Goal: Task Accomplishment & Management: Use online tool/utility

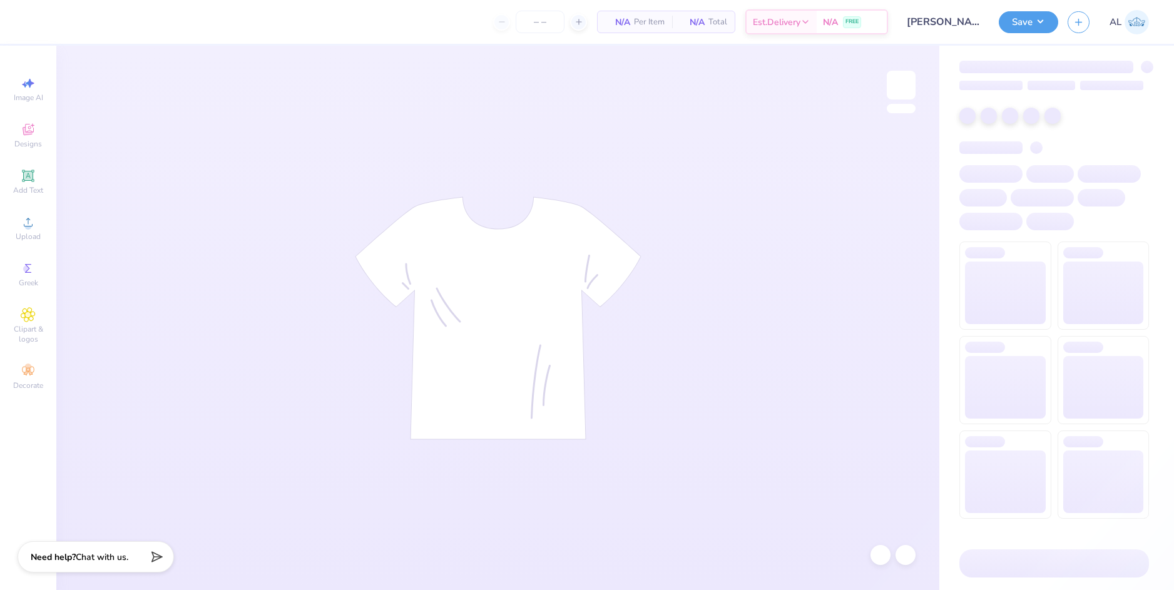
type input "24"
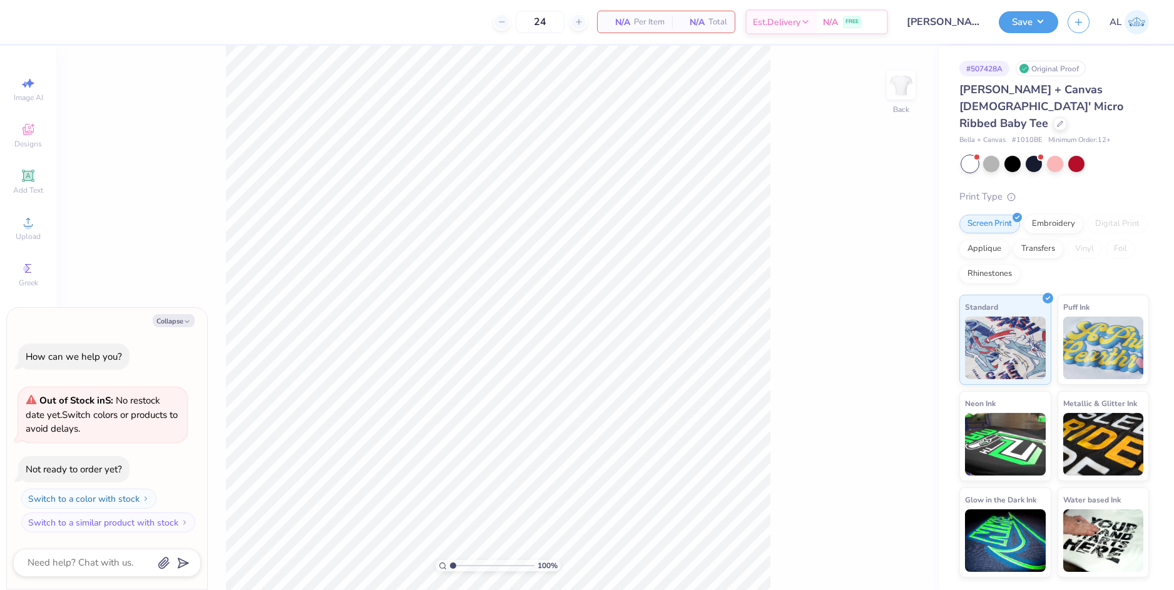
drag, startPoint x: 181, startPoint y: 317, endPoint x: 198, endPoint y: 301, distance: 23.9
click at [182, 315] on button "Collapse" at bounding box center [174, 320] width 42 height 13
type textarea "x"
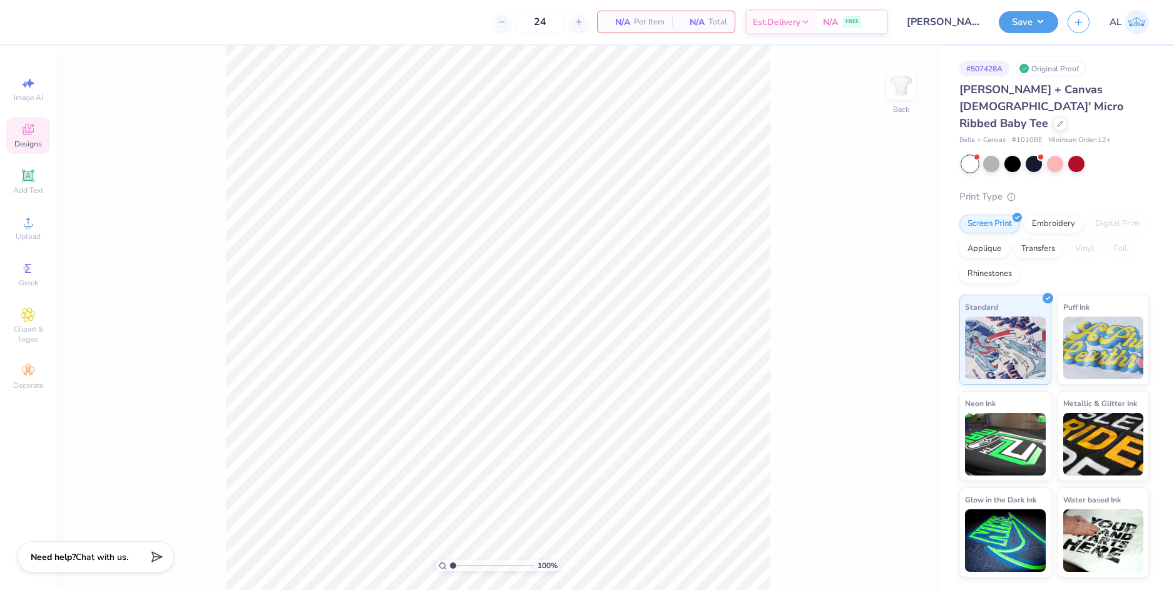
click at [13, 129] on div "Designs" at bounding box center [28, 135] width 44 height 37
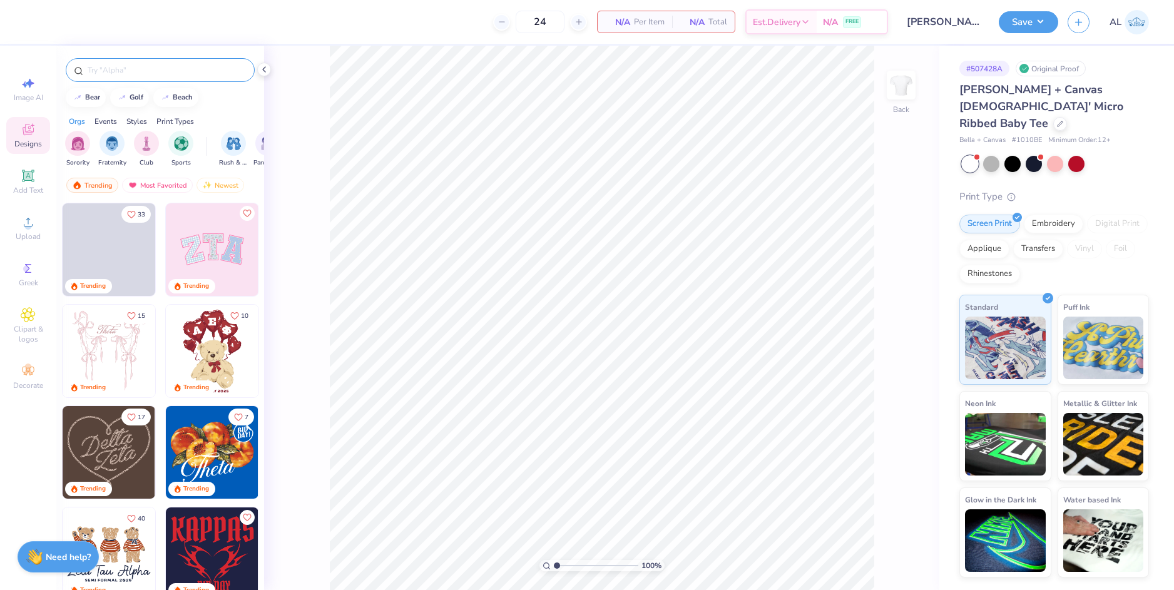
click at [142, 71] on input "text" at bounding box center [166, 70] width 160 height 13
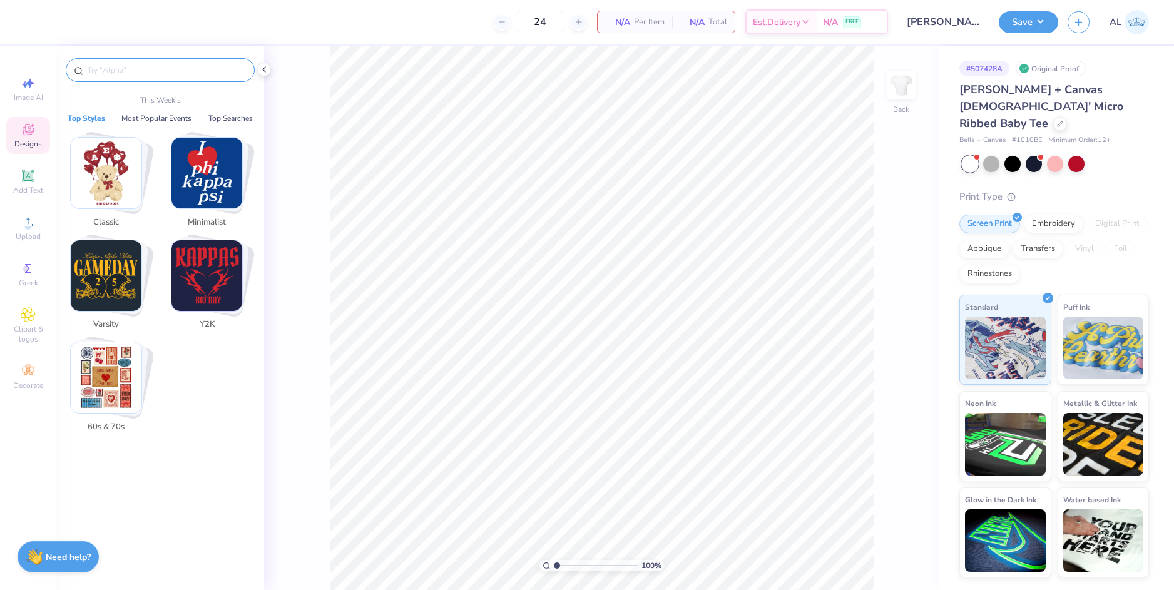
paste input "Delta Zeta Colorful Coastal"
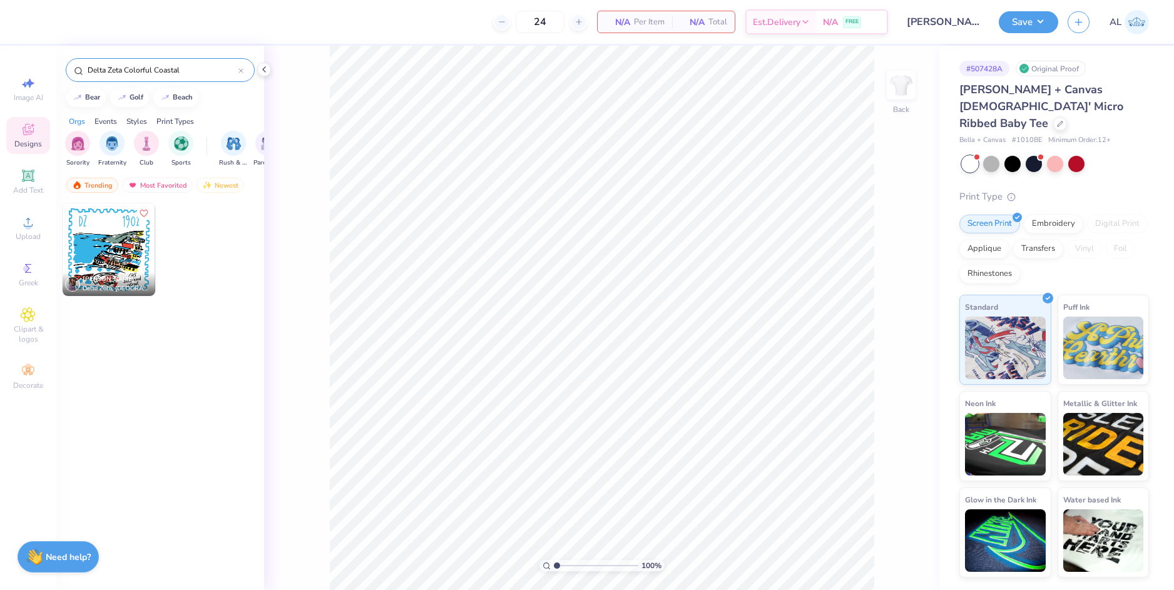
type input "Delta Zeta Colorful Coastal"
click at [136, 251] on img at bounding box center [109, 249] width 93 height 93
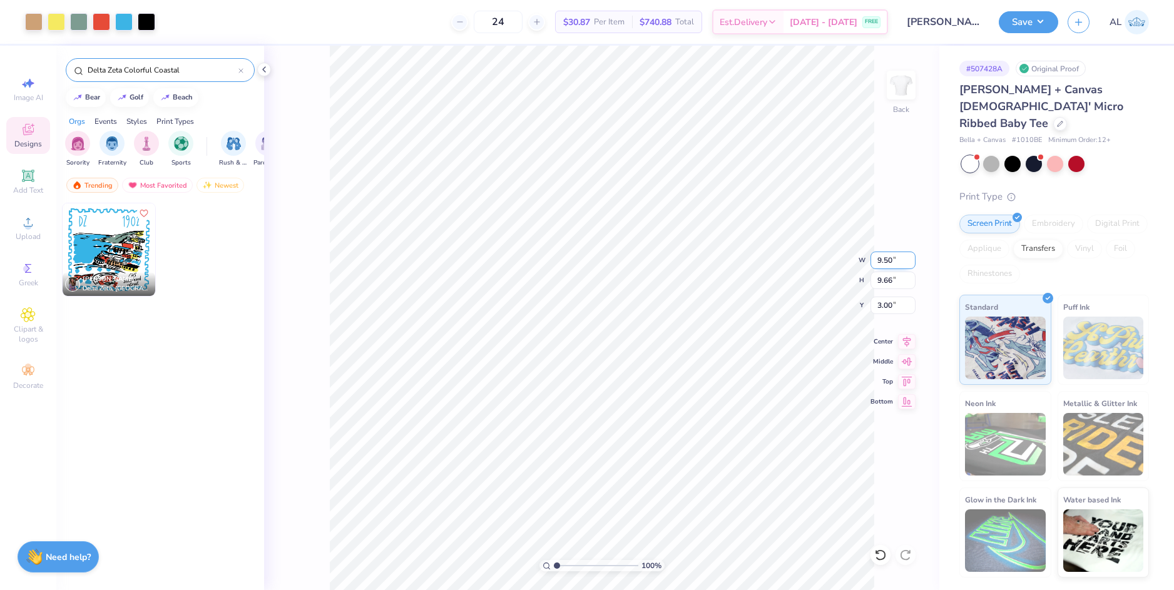
click at [881, 262] on input "9.50" at bounding box center [892, 260] width 45 height 18
click at [883, 282] on input "9.66" at bounding box center [892, 280] width 45 height 18
type input "9.00"
type input "9.15"
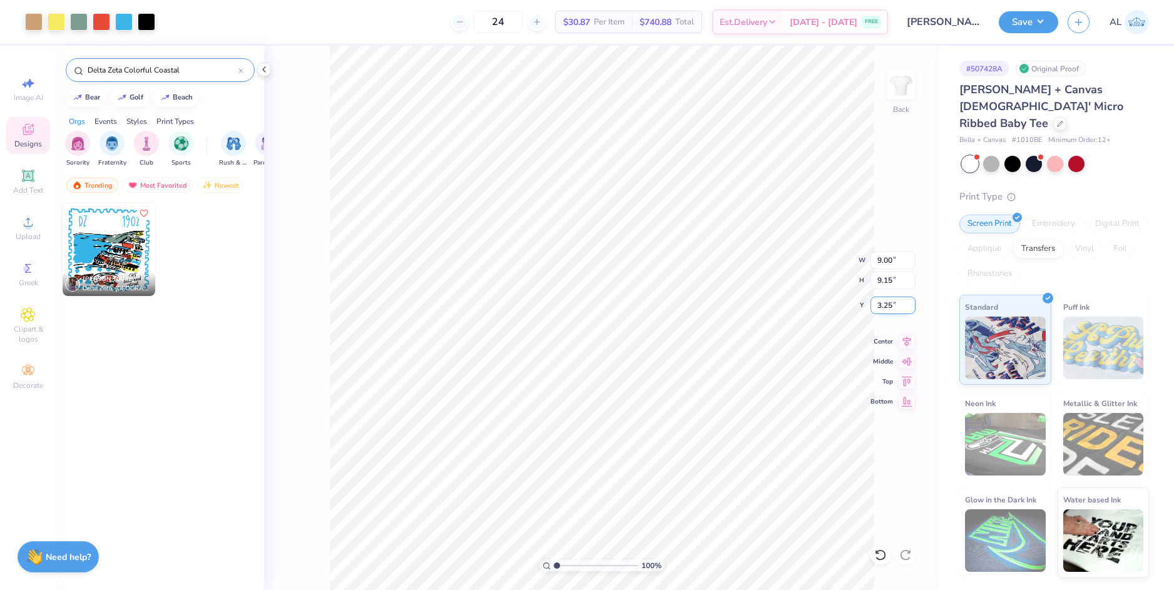
click at [893, 303] on input "3.25" at bounding box center [892, 306] width 45 height 18
click at [887, 303] on input "3.25" at bounding box center [892, 306] width 45 height 18
click at [890, 278] on input "9.15" at bounding box center [892, 280] width 45 height 18
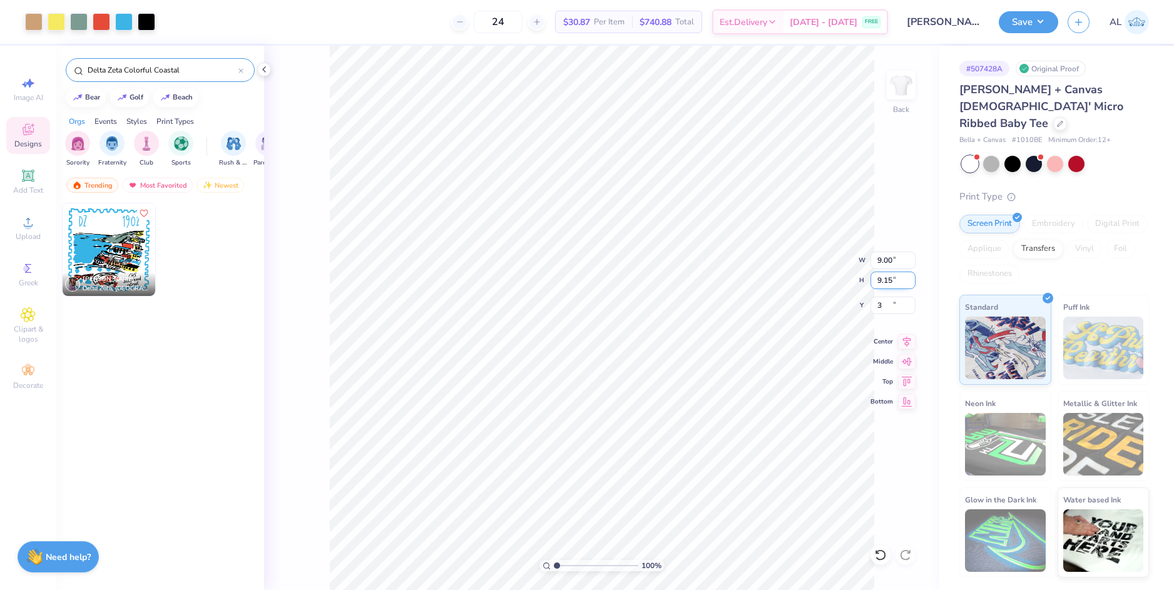
type input "3.00"
click at [592, 563] on input "range" at bounding box center [596, 565] width 84 height 11
drag, startPoint x: 592, startPoint y: 563, endPoint x: 567, endPoint y: 565, distance: 24.5
type input "2.3"
click at [567, 565] on input "range" at bounding box center [596, 565] width 84 height 11
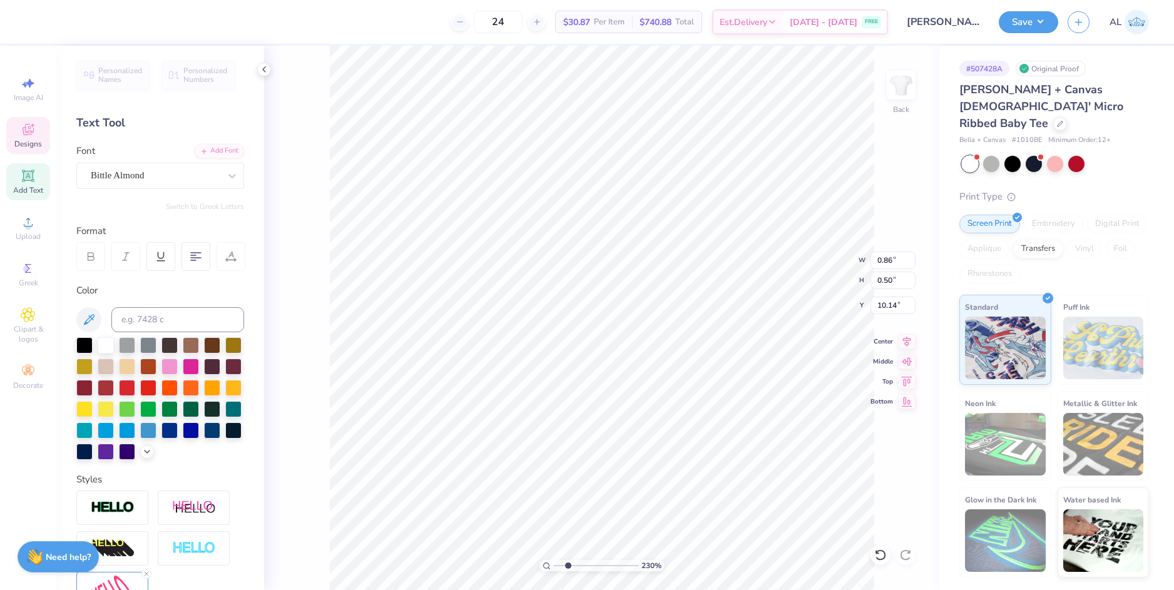
scroll to position [11, 1]
type textarea "society of women"
type input "9.00"
type input "9.15"
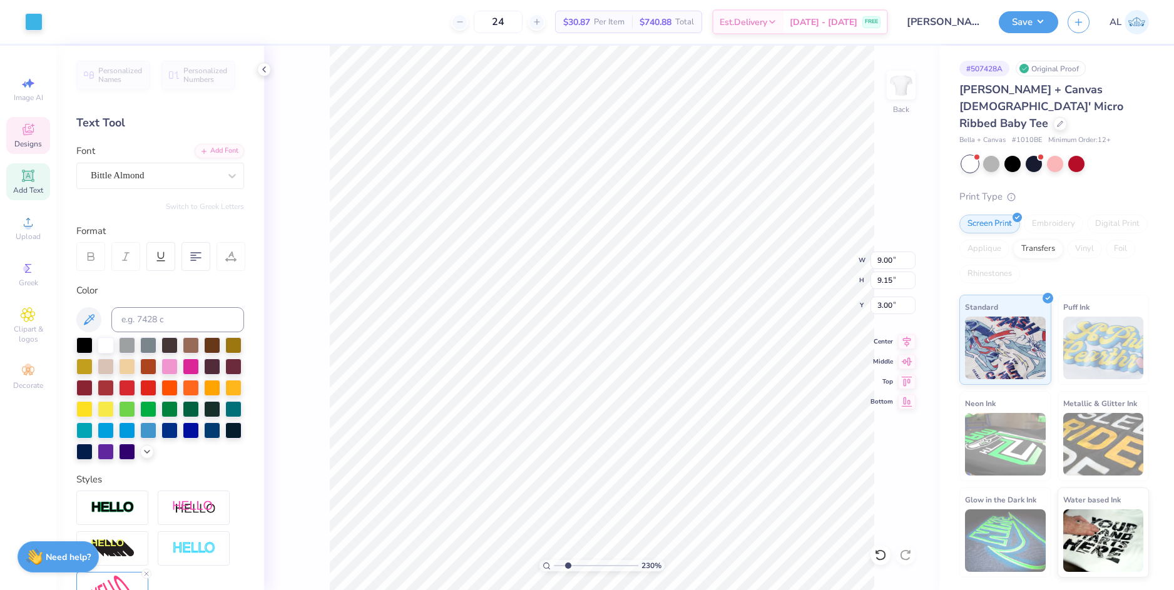
type input "3.00"
type input "0.84"
type input "0.44"
type input "10.17"
type input "1.45"
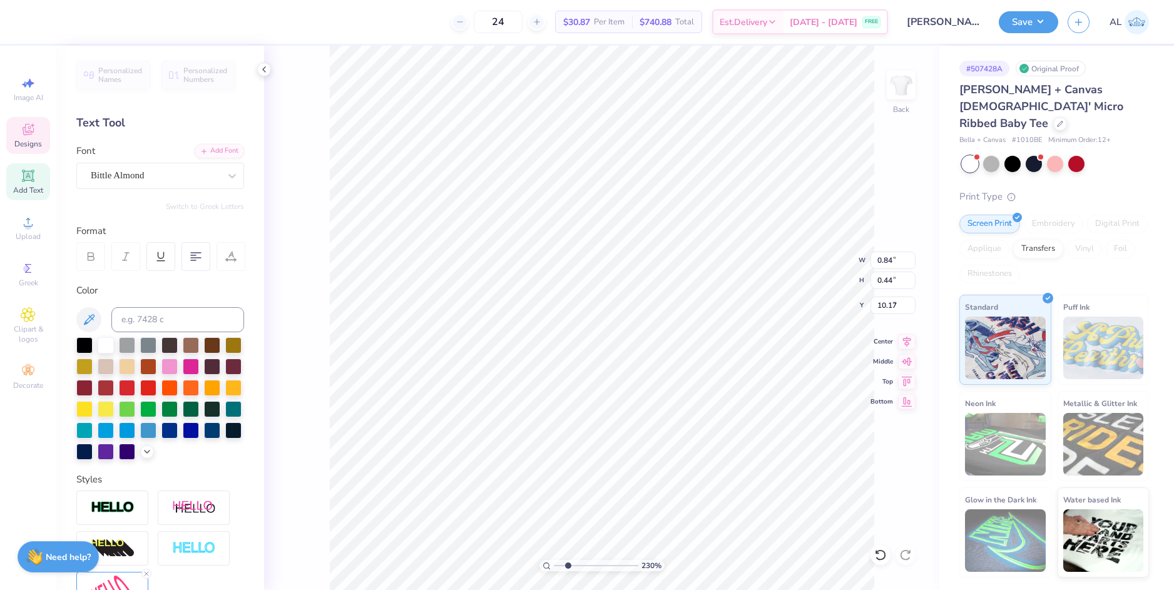
type input "0.77"
type input "9.85"
type input "2.01"
type input "1.07"
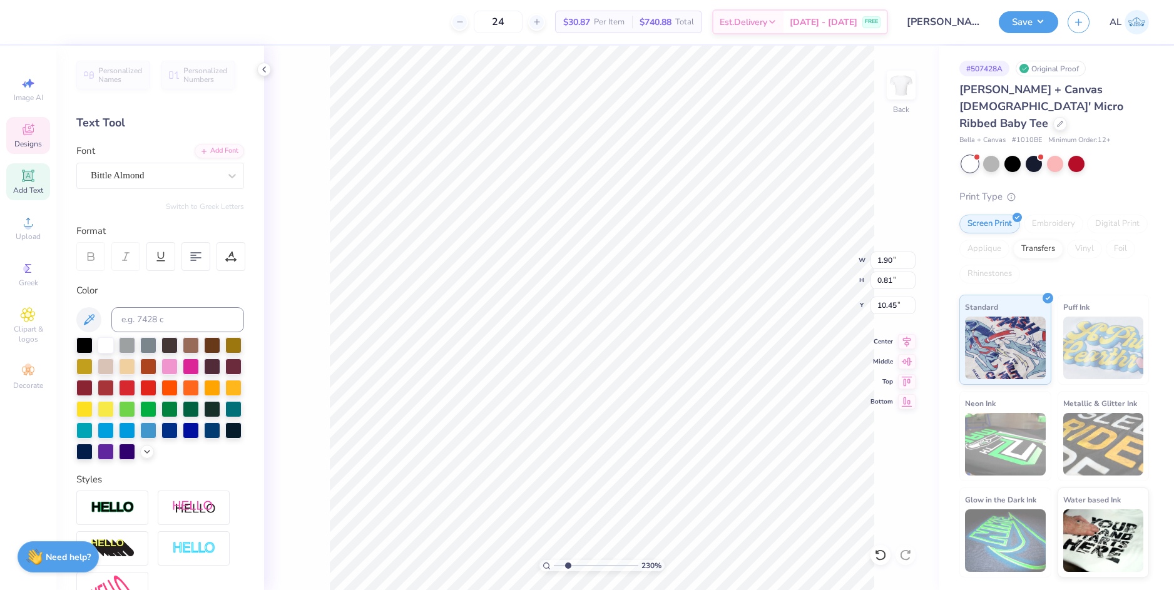
type textarea "Engineers"
type input "2.01"
type input "1.07"
type input "9.85"
type input "2.31"
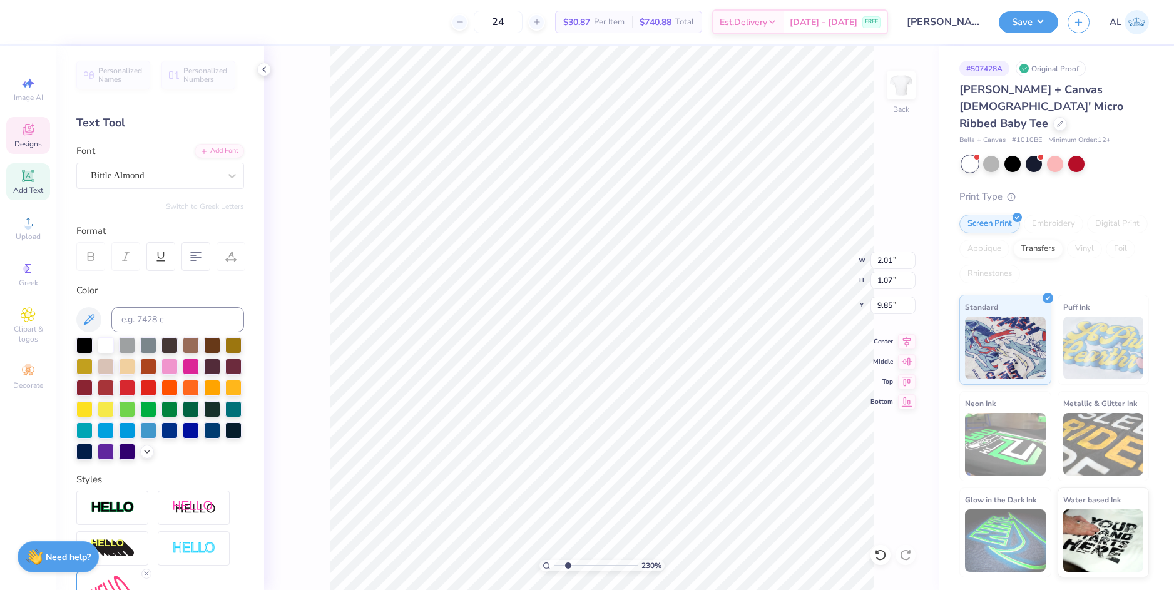
type input "1.22"
type input "9.69"
type input "1.59"
type input "0.60"
type input "10.66"
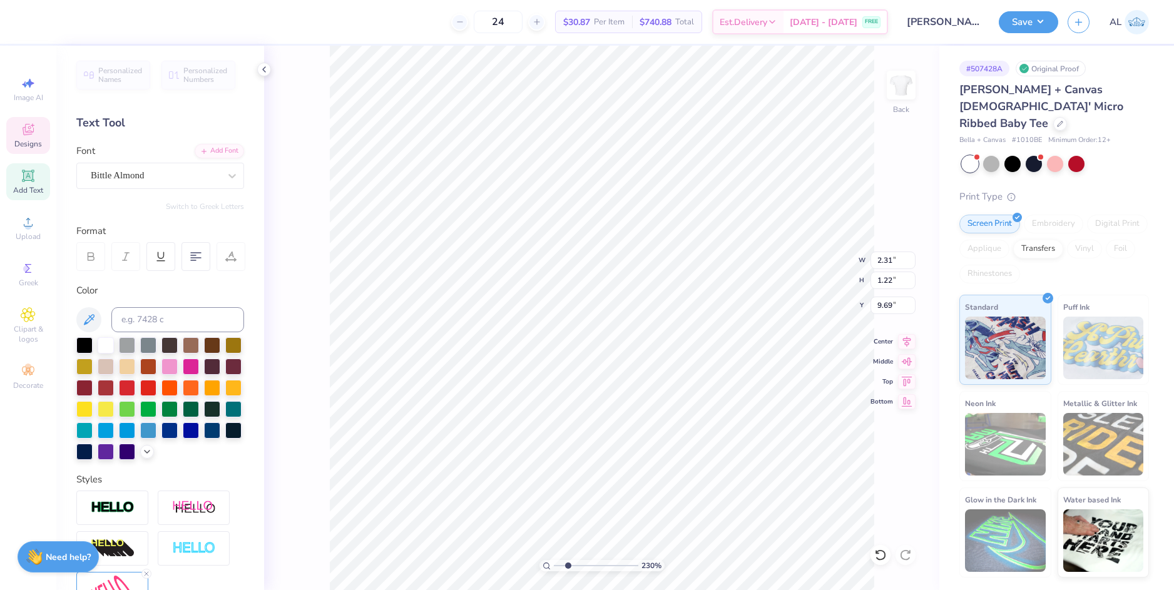
scroll to position [11, 3]
paste textarea "Society of W"
type textarea "Society of Women"
type input "10.76"
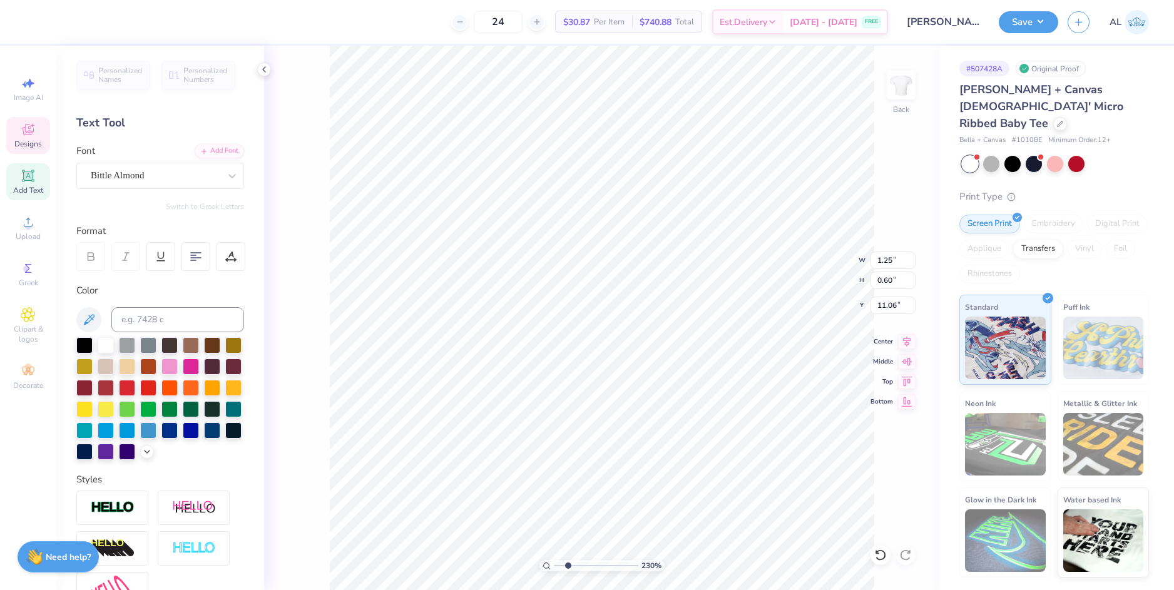
scroll to position [11, 3]
paste textarea "the Ohio State Universityat"
type textarea "retreat the Ohio State Universityat"
type textarea "at the Ohio State University"
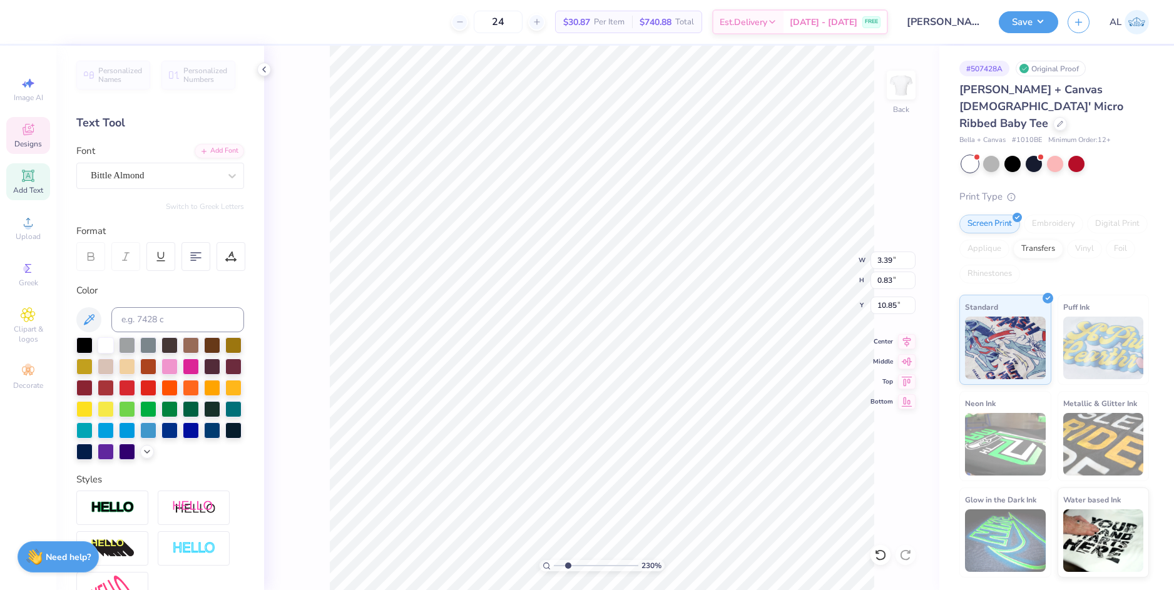
type input "3.39"
type input "0.83"
type input "10.94"
type input "2.30"
type input "1.27"
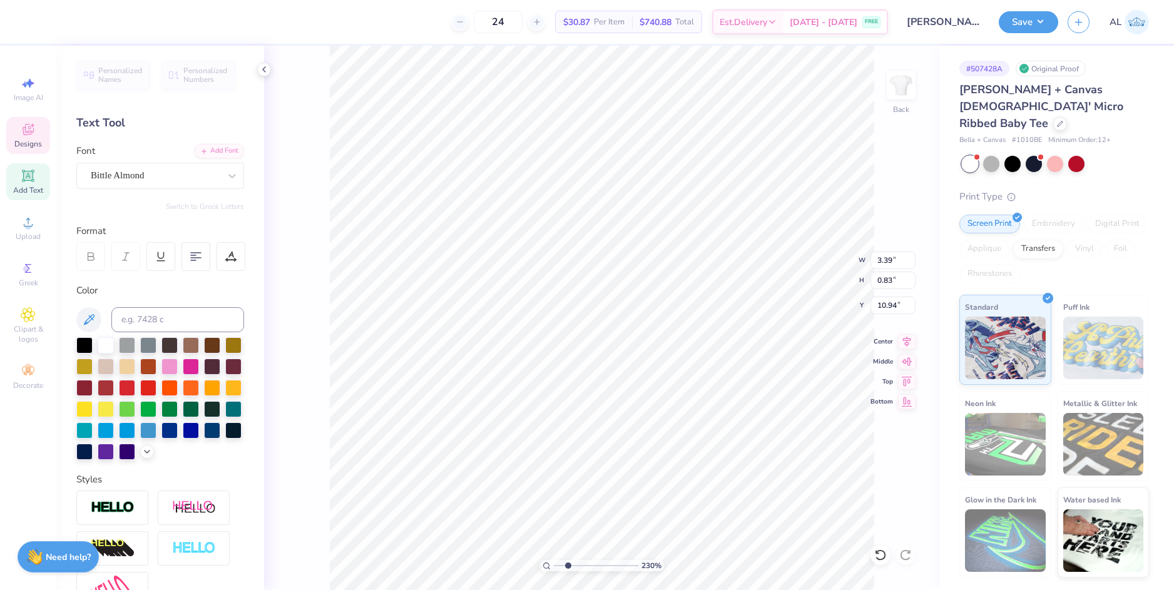
type input "9.67"
type input "9.79"
type input "2.30"
type input "1.27"
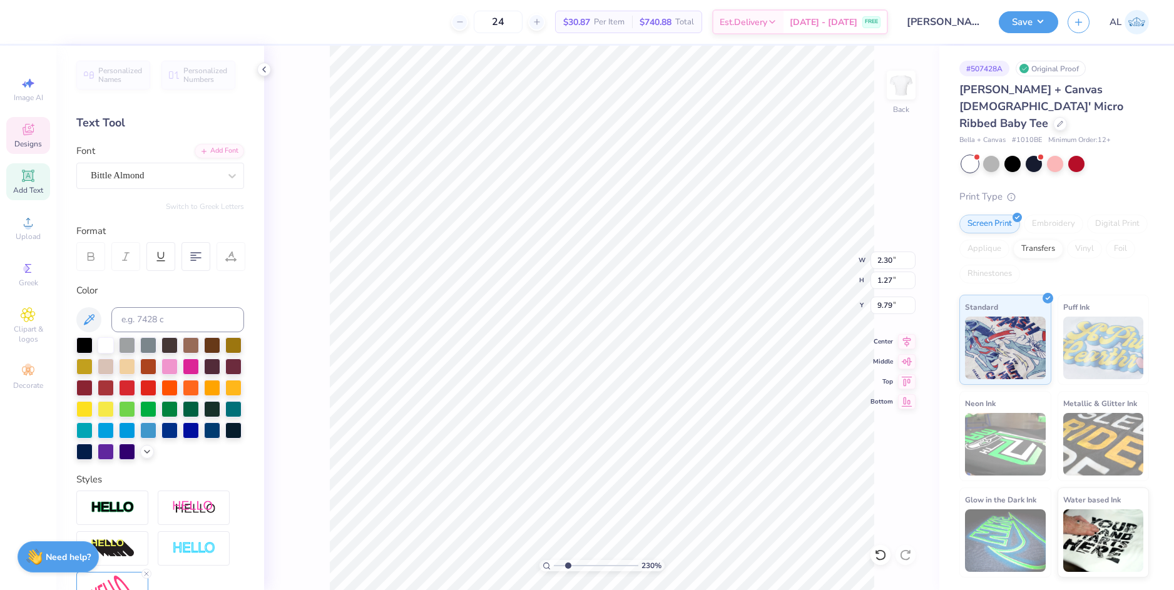
type input "9.79"
type input "9.82"
type input "1.31"
type input "0.49"
type input "10.83"
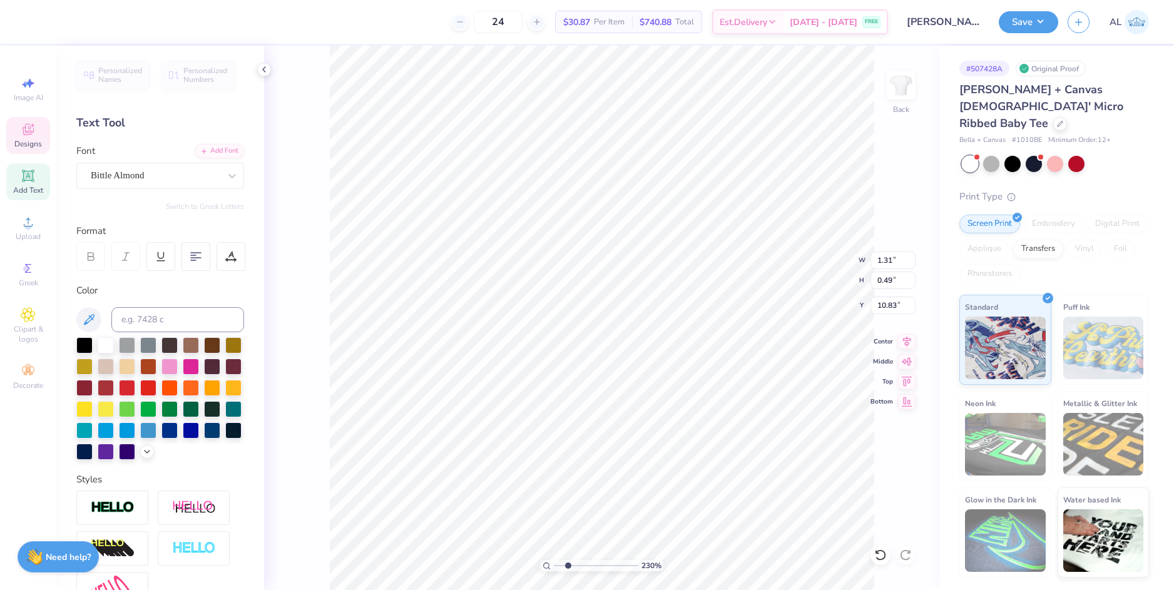
type input "3.39"
type input "0.83"
type input "10.94"
type input "2.76"
type input "0.68"
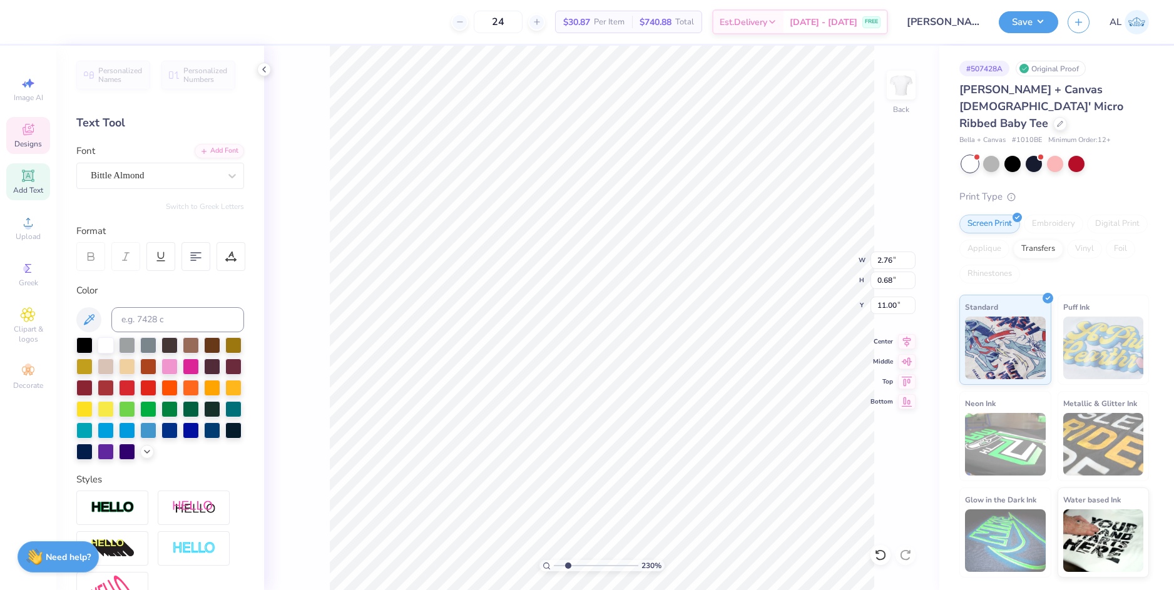
type input "11.07"
type input "2.37"
type input "0.58"
type input "11.07"
type input "1.67"
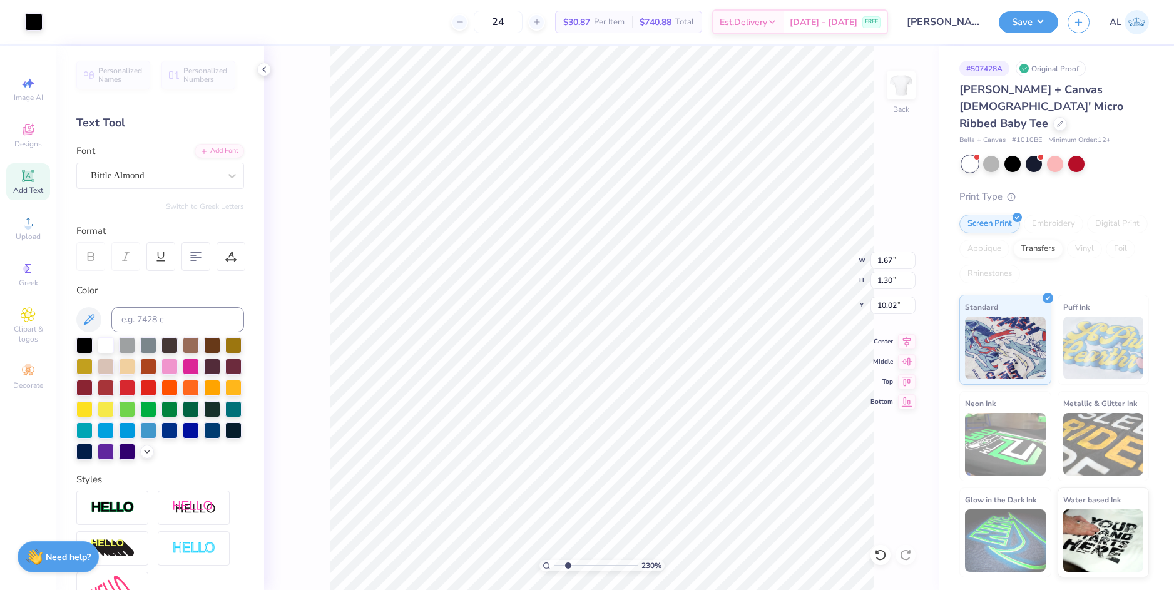
type input "1.30"
type input "9.93"
type input "1.30"
type input "2.47"
type input "1.70"
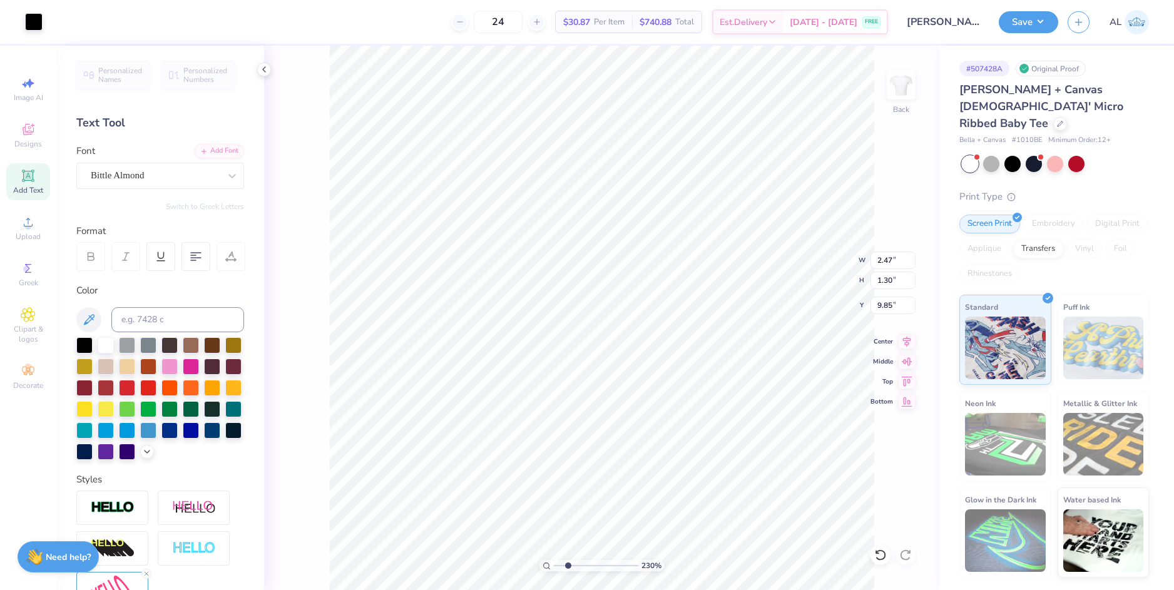
type input "9.85"
drag, startPoint x: 570, startPoint y: 565, endPoint x: 552, endPoint y: 567, distance: 17.7
type input "1"
click at [554, 567] on input "range" at bounding box center [596, 565] width 84 height 11
click at [628, 447] on li "Group" at bounding box center [628, 452] width 98 height 24
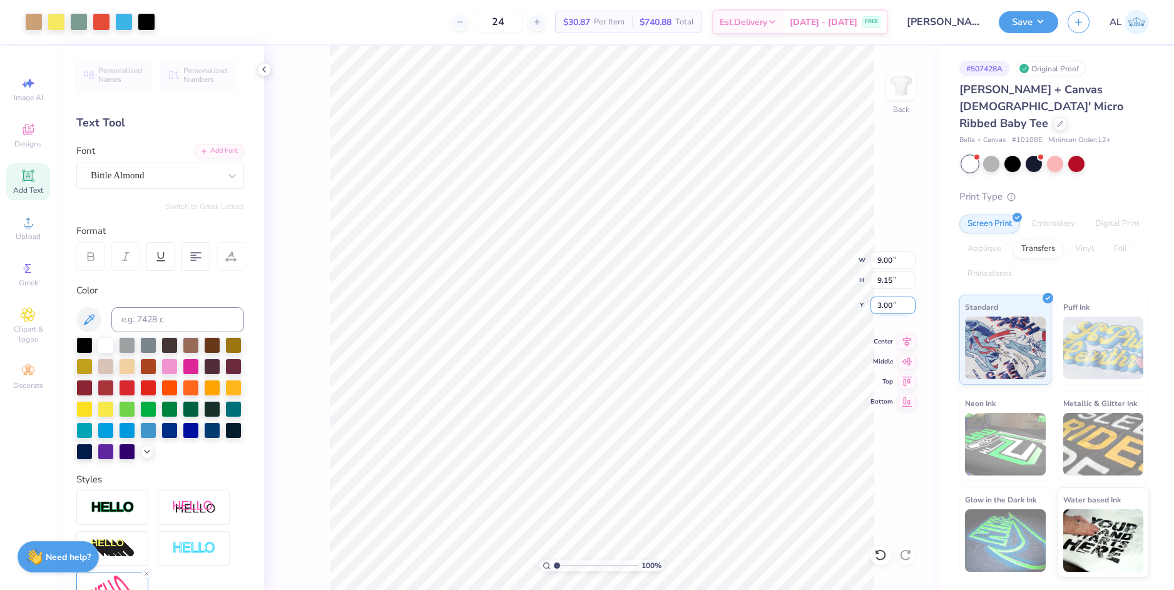
click at [887, 311] on input "3.00" at bounding box center [892, 306] width 45 height 18
click at [888, 279] on input "9.15" at bounding box center [892, 280] width 45 height 18
type input "2.00"
click at [577, 564] on input "range" at bounding box center [596, 565] width 84 height 11
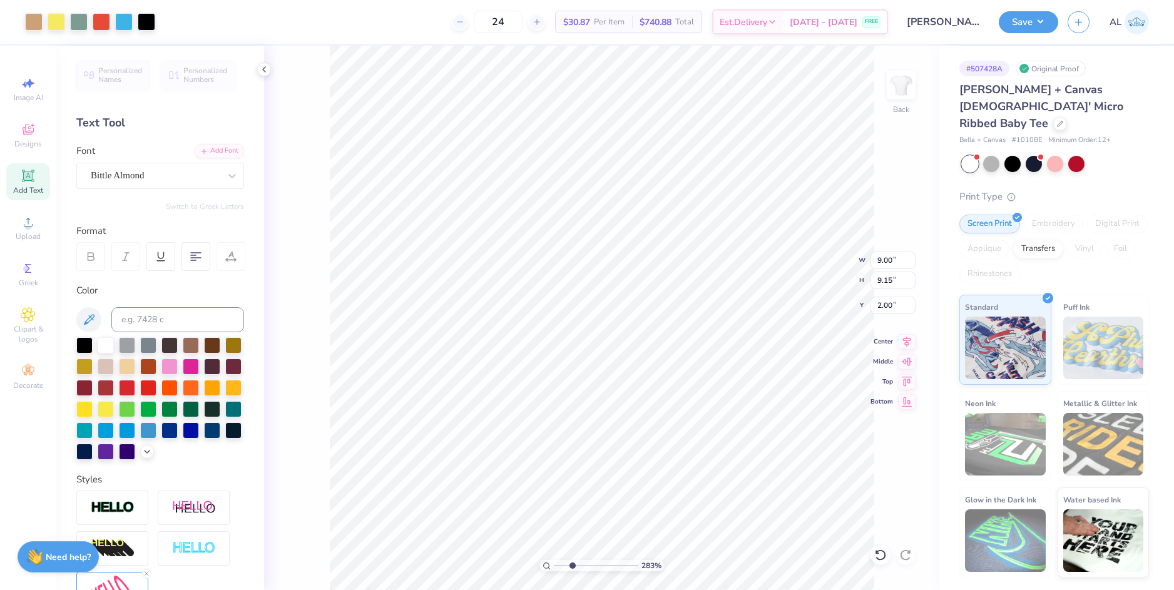
type input "2.83"
click at [572, 564] on input "range" at bounding box center [596, 565] width 84 height 11
type input "1.36"
type input "0.51"
type input "9.72"
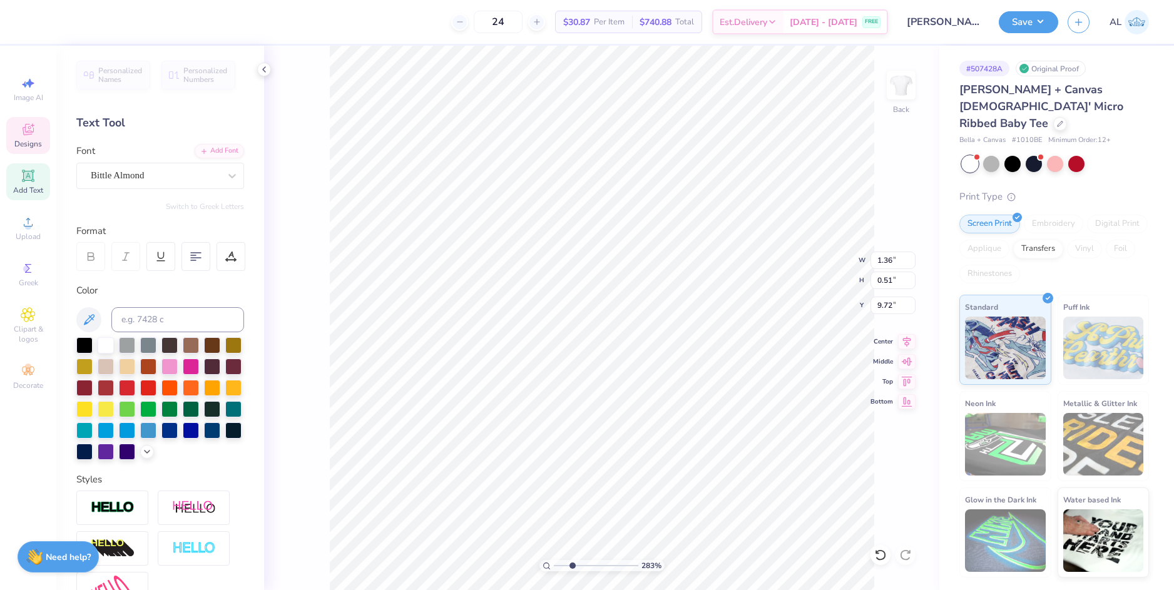
type input "2.47"
type input "0.60"
type input "10.09"
type input "2.35"
type input "0.58"
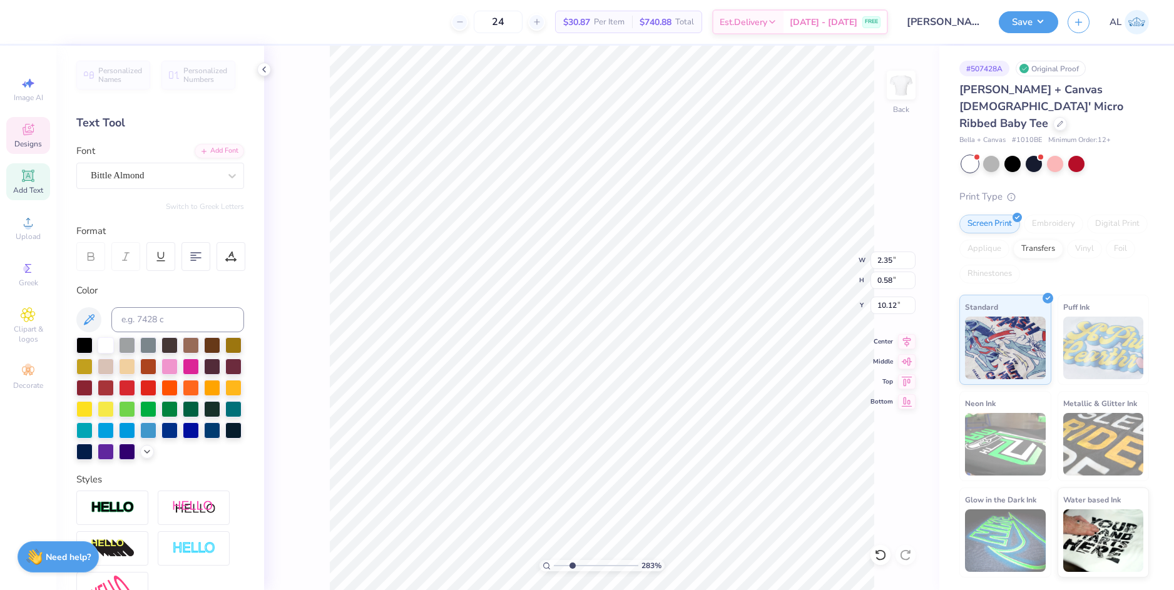
type input "10.06"
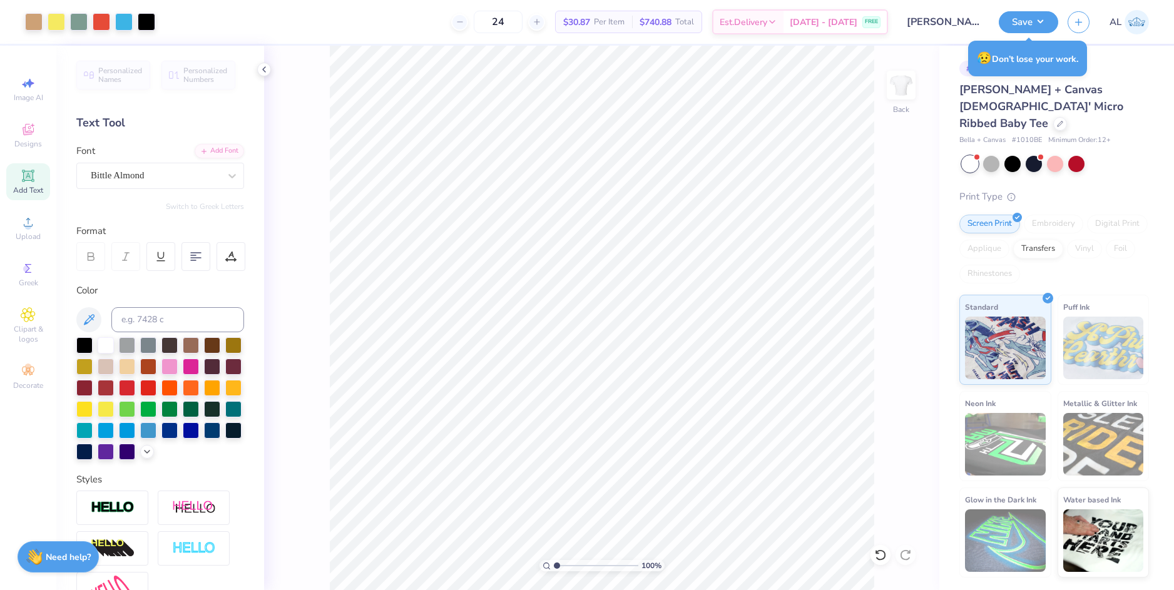
drag, startPoint x: 577, startPoint y: 566, endPoint x: 556, endPoint y: 572, distance: 22.2
click at [556, 571] on input "range" at bounding box center [596, 565] width 84 height 11
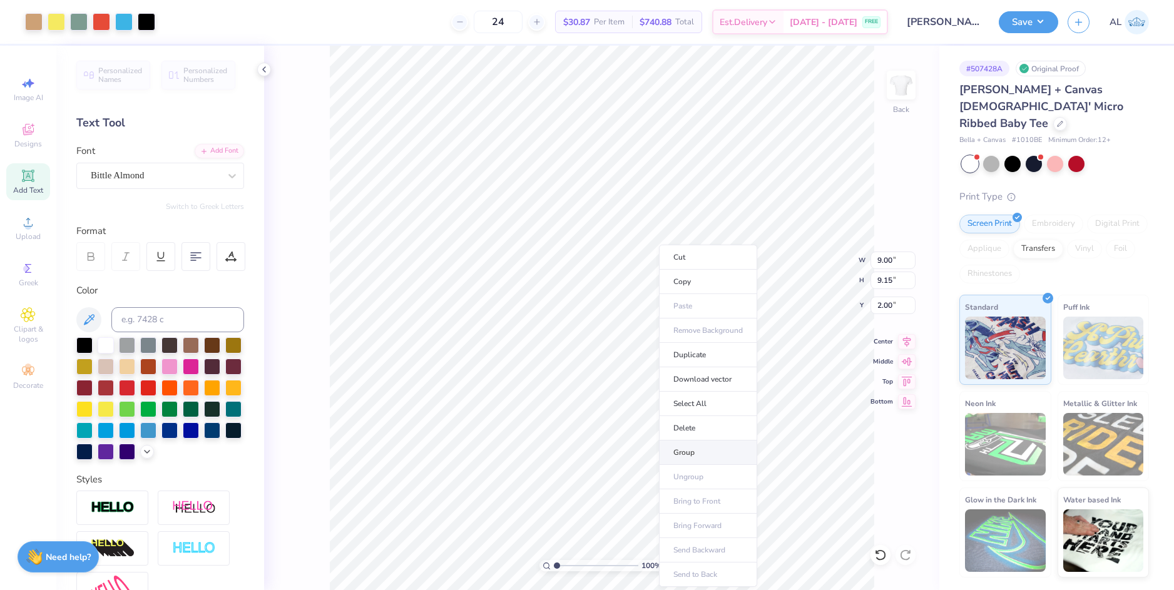
click at [707, 452] on li "Group" at bounding box center [708, 452] width 98 height 24
click at [560, 564] on input "range" at bounding box center [596, 565] width 84 height 11
type input "1.93"
click at [564, 567] on input "range" at bounding box center [596, 565] width 84 height 11
type input "0.83"
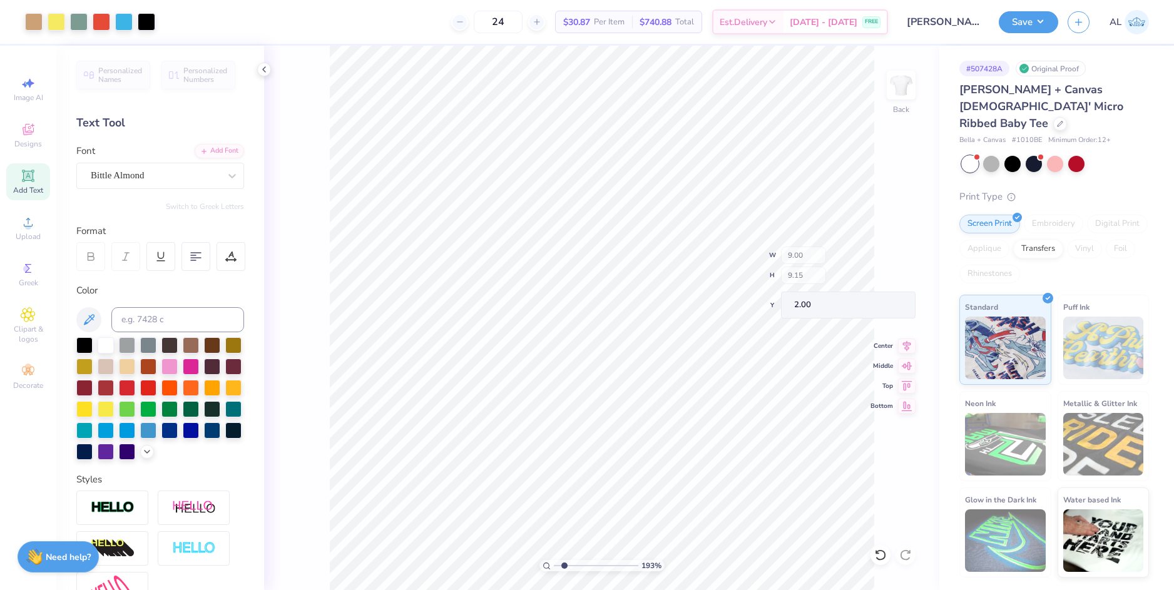
type input "1.26"
type input "2.78"
type textarea "society of women engineers"
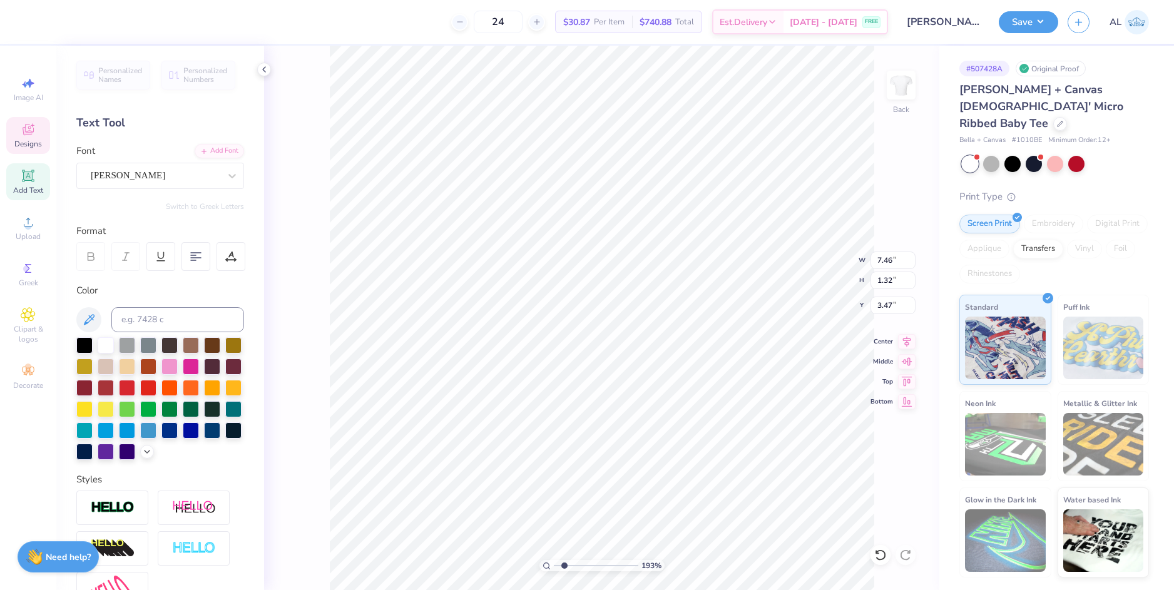
type input "3.47"
type input "1.82"
type input "1.38"
type input "2.78"
type input "3.00"
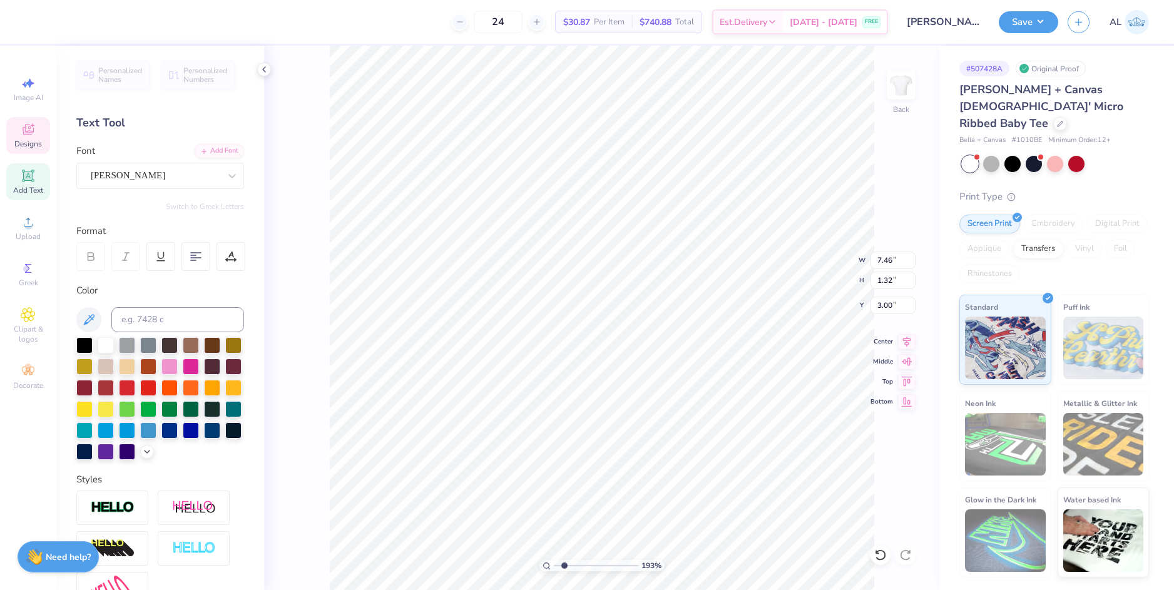
scroll to position [11, 7]
type textarea "Society of Women Engineers"
type input "1.74"
type input "0.96"
type input "8.95"
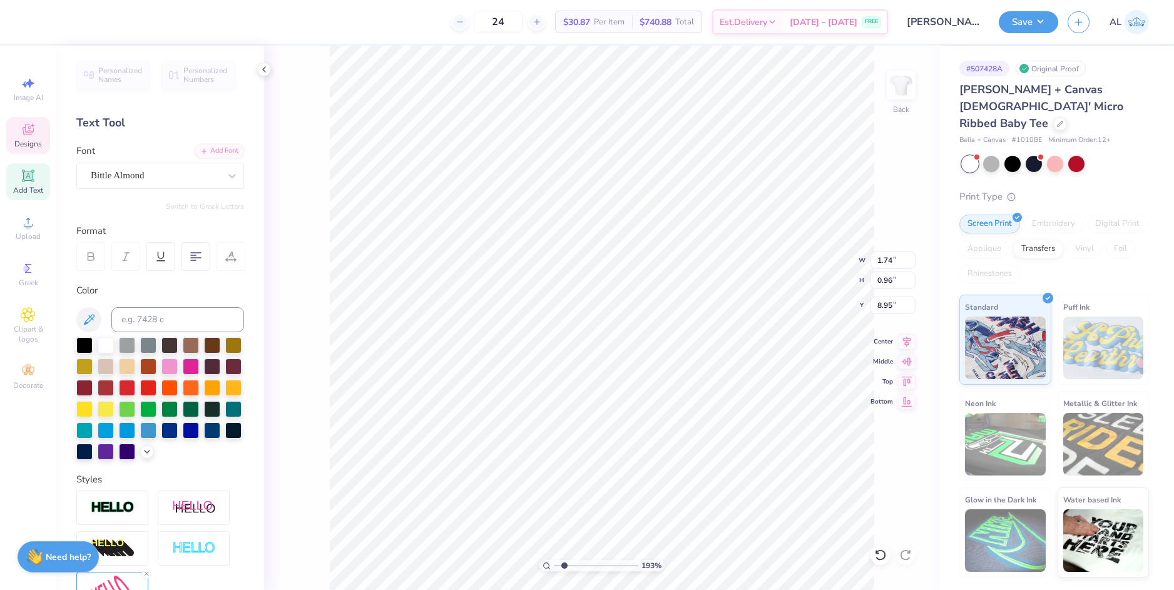
scroll to position [11, 4]
type textarea "at"
type input "0.70"
type input "0.40"
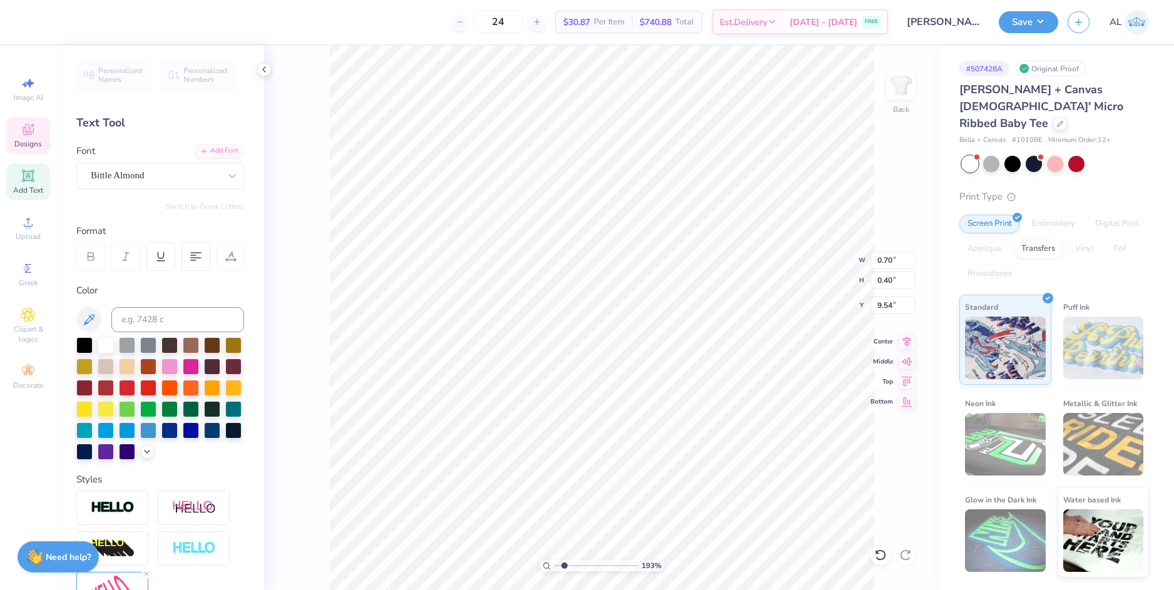
type input "9.32"
type input "1.36"
type input "0.51"
type input "9.72"
type textarea "the"
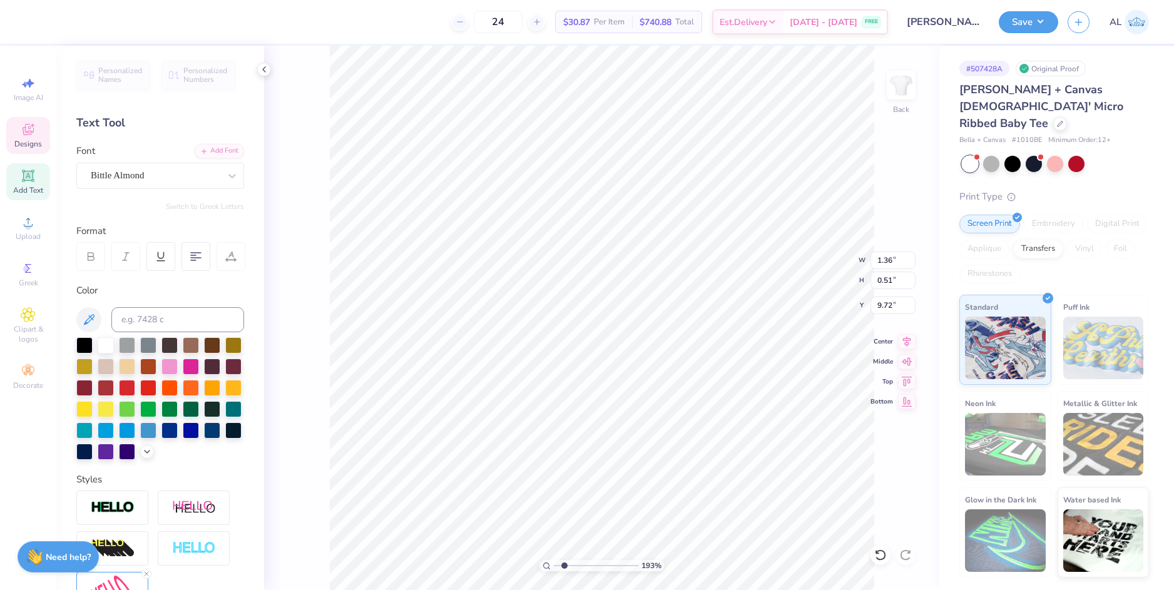
type input "0.70"
type input "0.40"
type input "9.32"
type input "0.48"
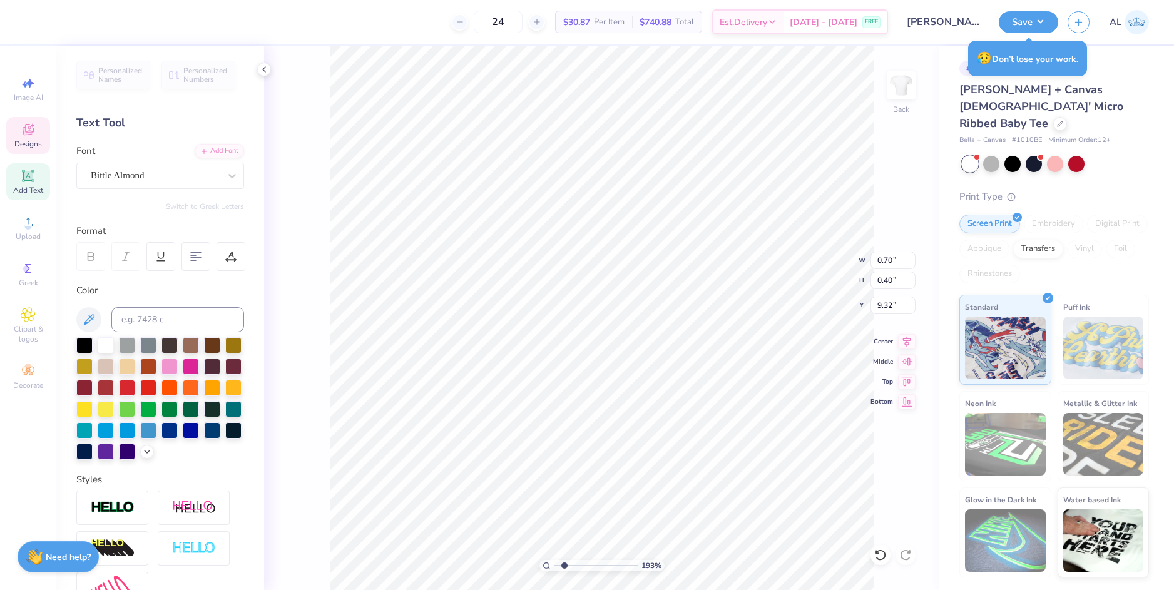
type input "9.72"
type textarea "O"
type textarea "T"
type textarea "Ohio State"
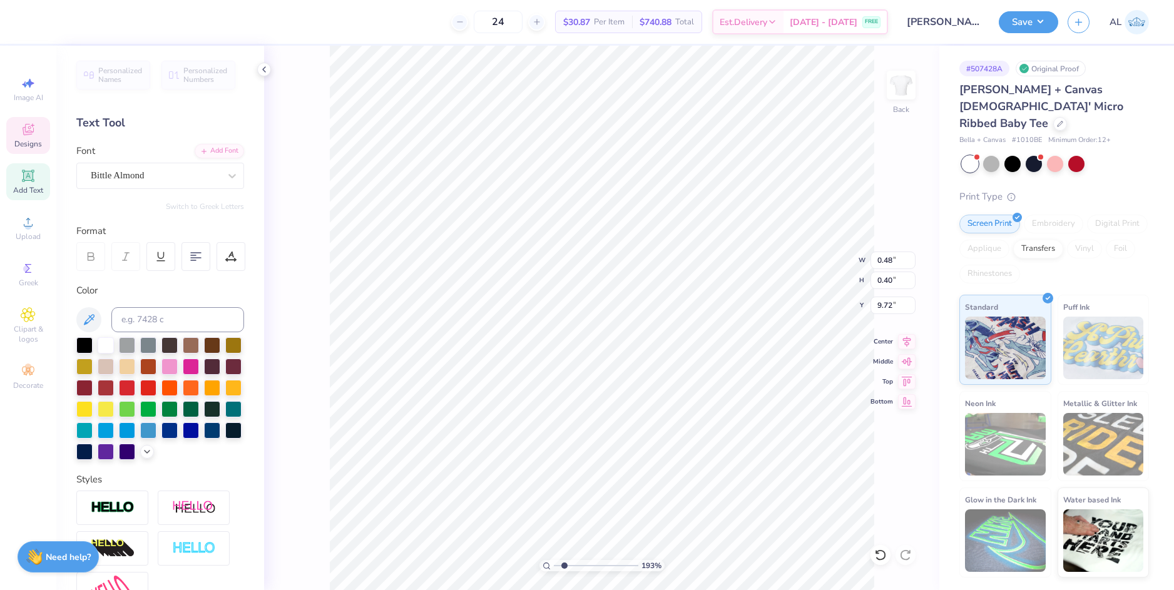
scroll to position [11, 4]
type input "2.35"
type input "0.58"
type input "10.11"
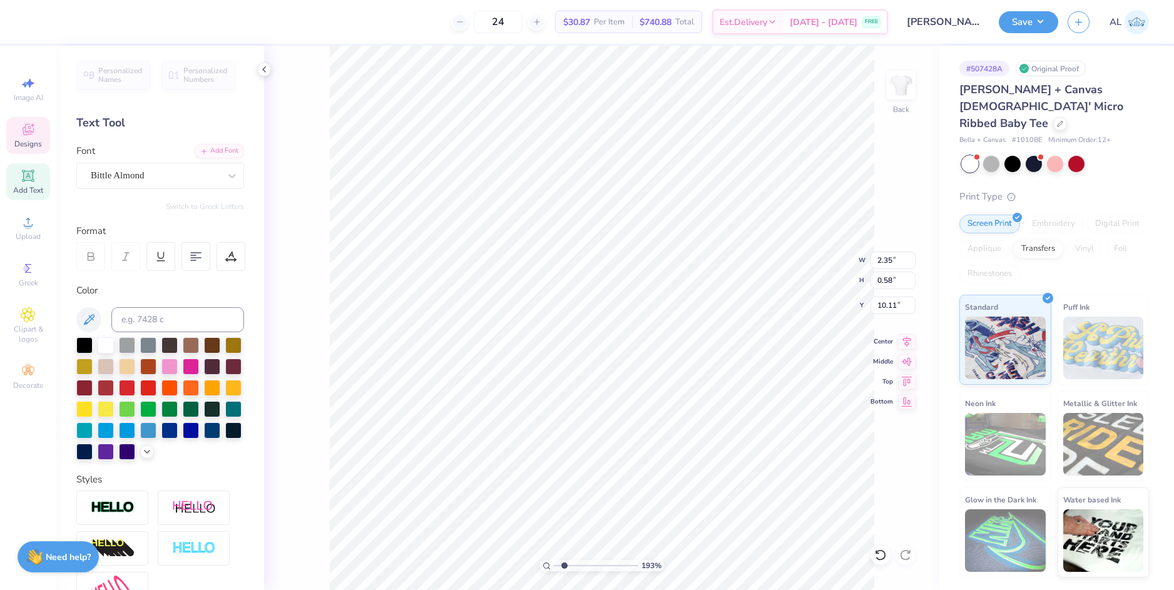
paste textarea
type textarea "University"
type input "0.70"
type input "0.40"
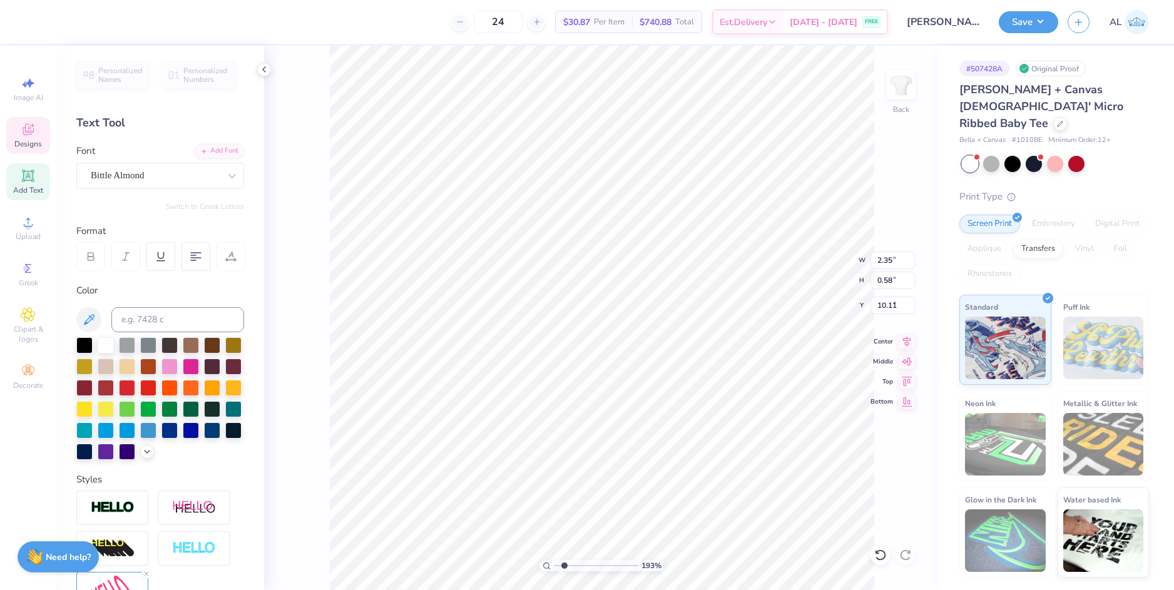
type input "9.32"
type textarea "at the"
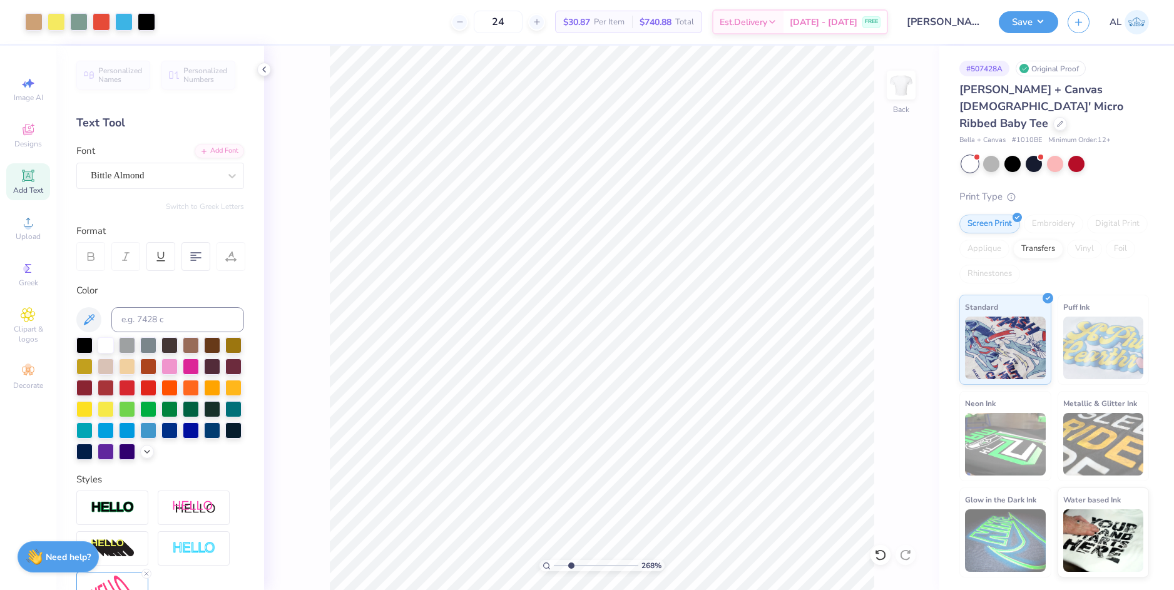
type input "2.68"
click at [570, 563] on input "range" at bounding box center [596, 565] width 84 height 11
type input "0.61"
type input "0.35"
type input "9.22"
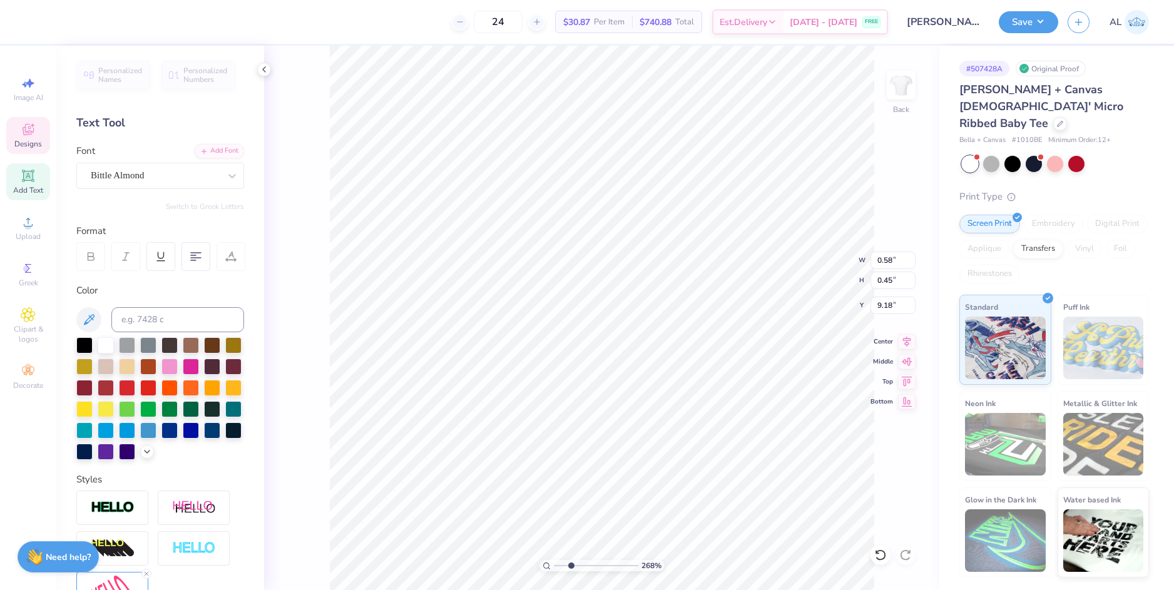
type input "1.88"
type input "0.65"
type input "9.57"
type textarea "Ohio State"
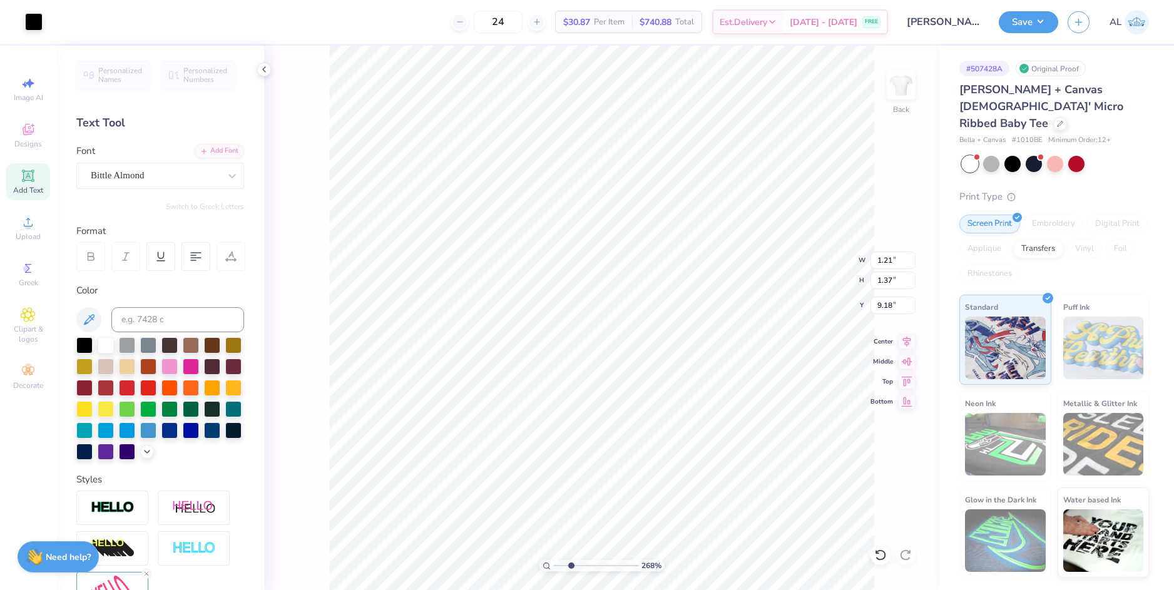
type input "1.21"
type input "1.37"
drag, startPoint x: 572, startPoint y: 565, endPoint x: 558, endPoint y: 564, distance: 13.8
type input "1.19"
click at [558, 565] on input "range" at bounding box center [596, 565] width 84 height 11
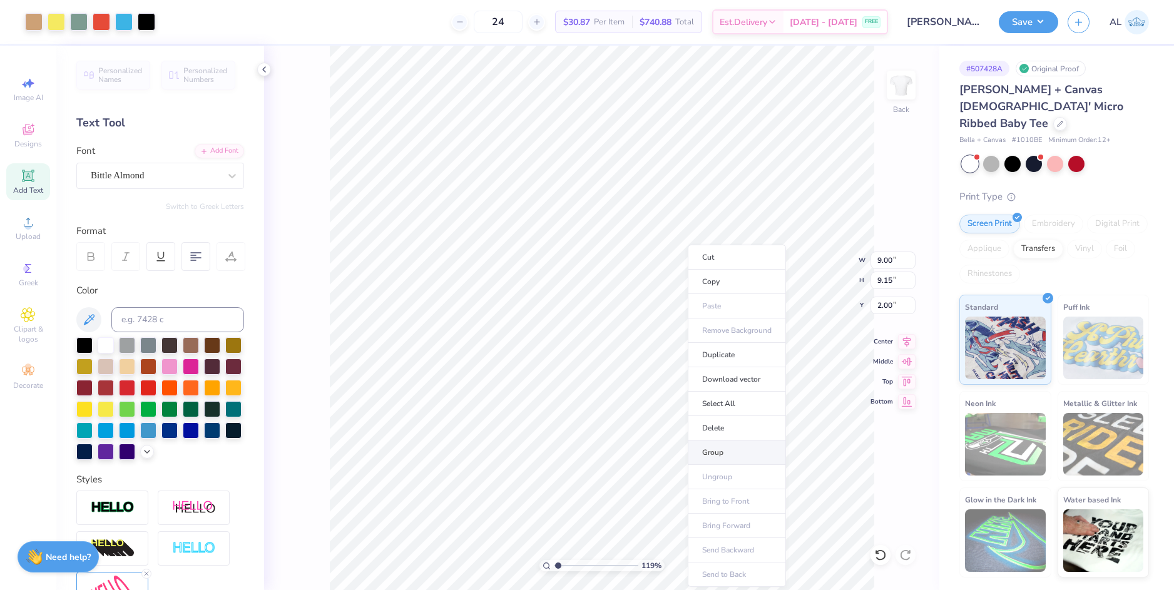
click at [748, 446] on li "Group" at bounding box center [736, 452] width 98 height 24
click at [1017, 26] on button "Save" at bounding box center [1027, 20] width 59 height 22
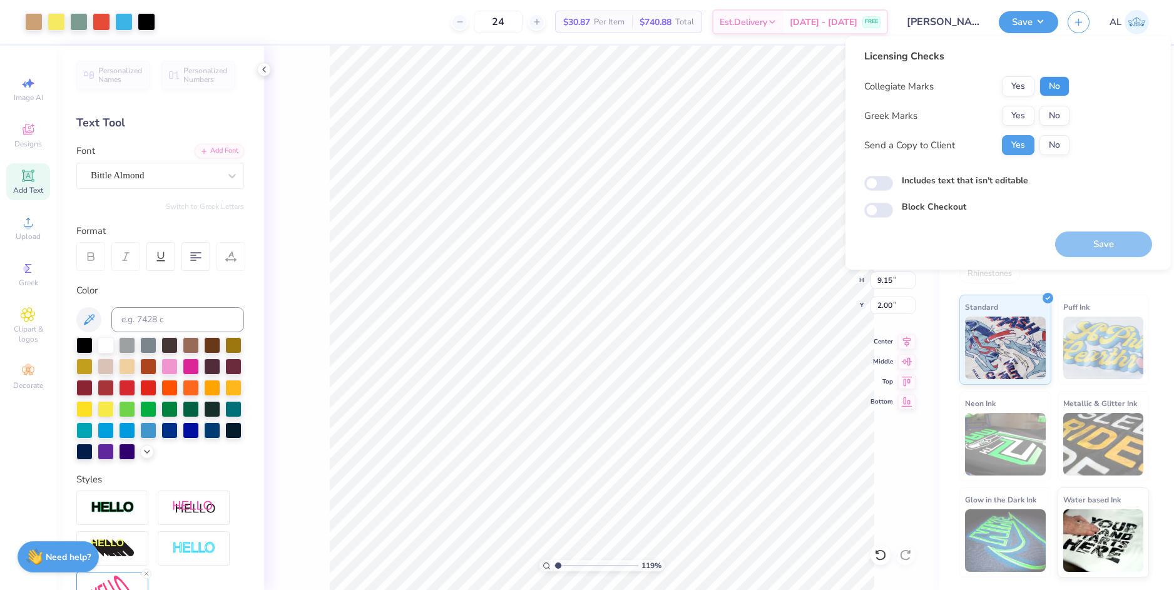
click at [1052, 86] on button "No" at bounding box center [1054, 86] width 30 height 20
click at [1052, 109] on button "No" at bounding box center [1054, 116] width 30 height 20
click at [1098, 243] on button "Save" at bounding box center [1103, 244] width 97 height 26
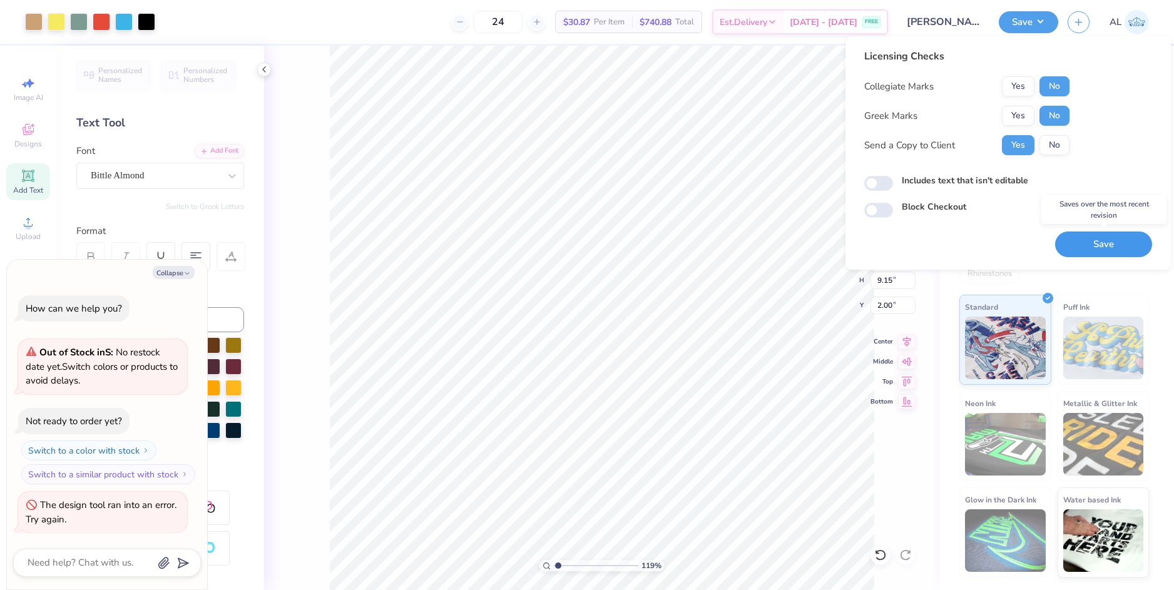
click at [1100, 243] on button "Save" at bounding box center [1103, 244] width 97 height 26
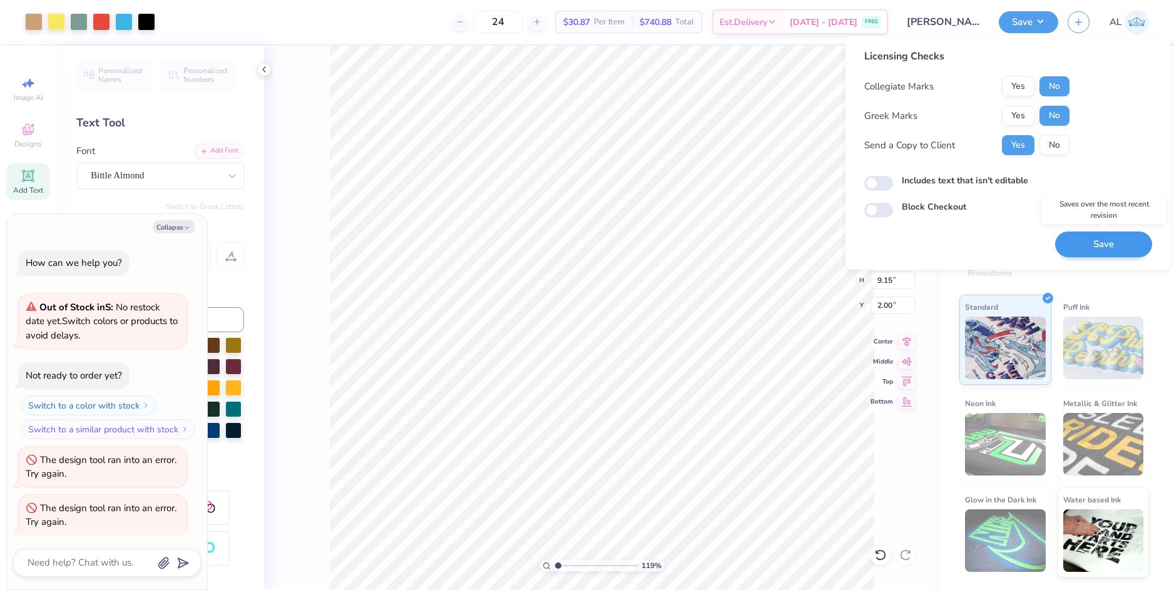
scroll to position [3, 0]
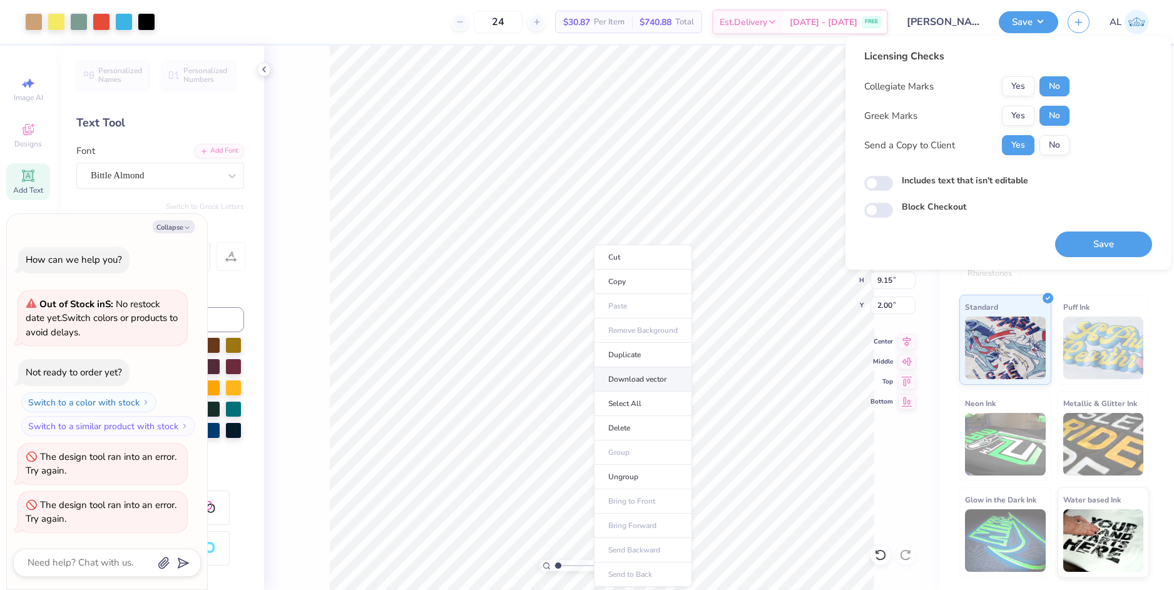
click at [628, 380] on li "Download vector" at bounding box center [643, 379] width 98 height 24
click at [1111, 249] on button "Save" at bounding box center [1103, 244] width 97 height 26
type textarea "x"
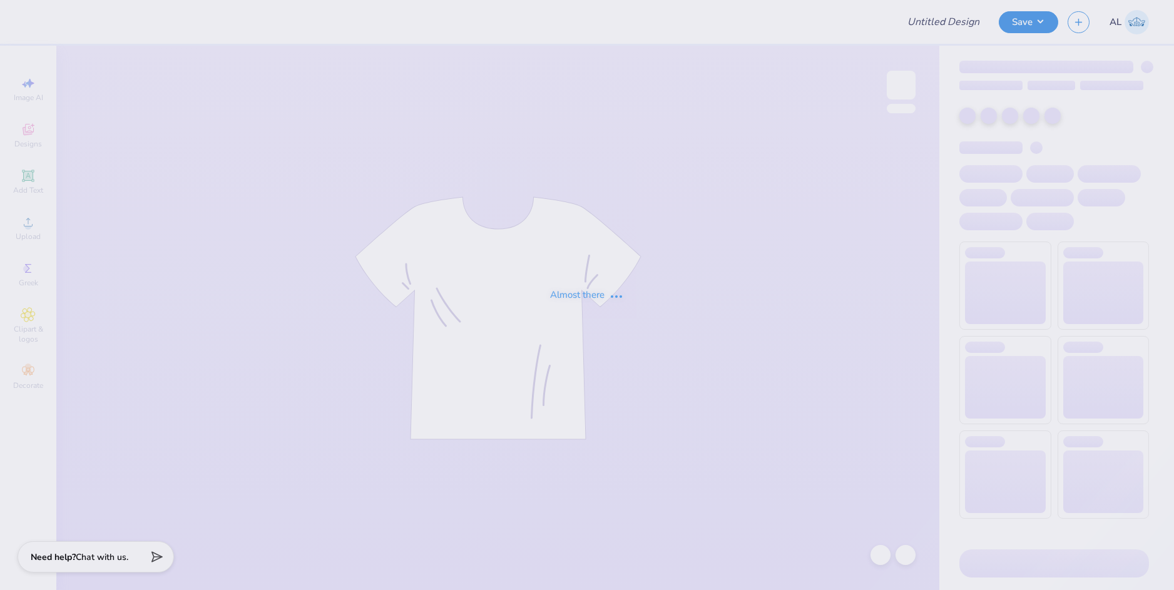
type input "Quin Kearney : Ohio State University: Columbus Campus"
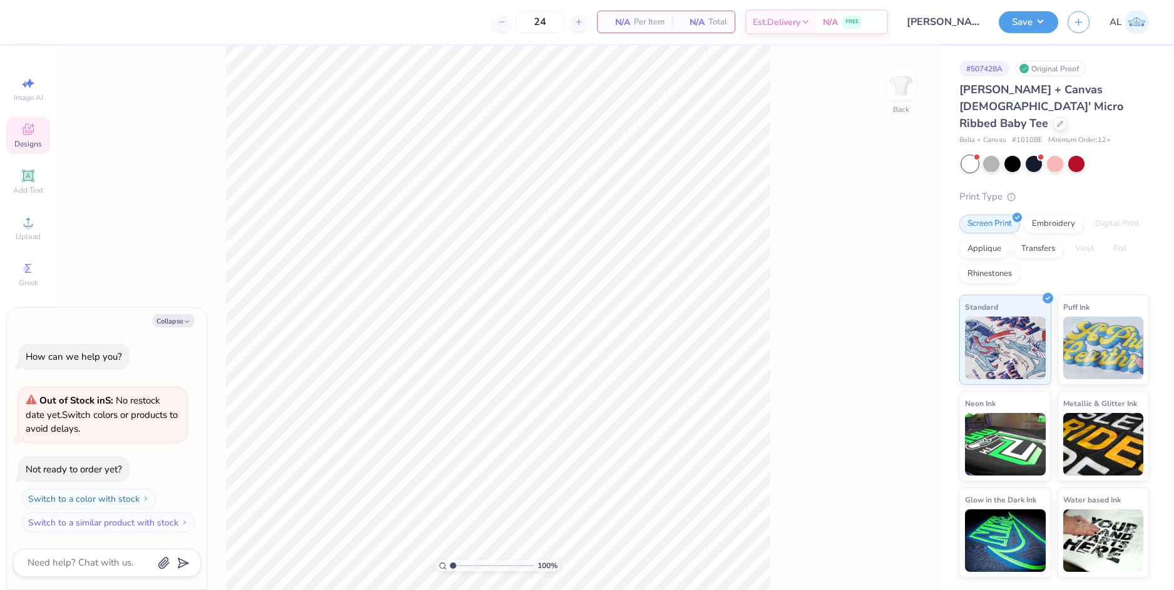
click at [34, 137] on div "Designs" at bounding box center [28, 135] width 44 height 37
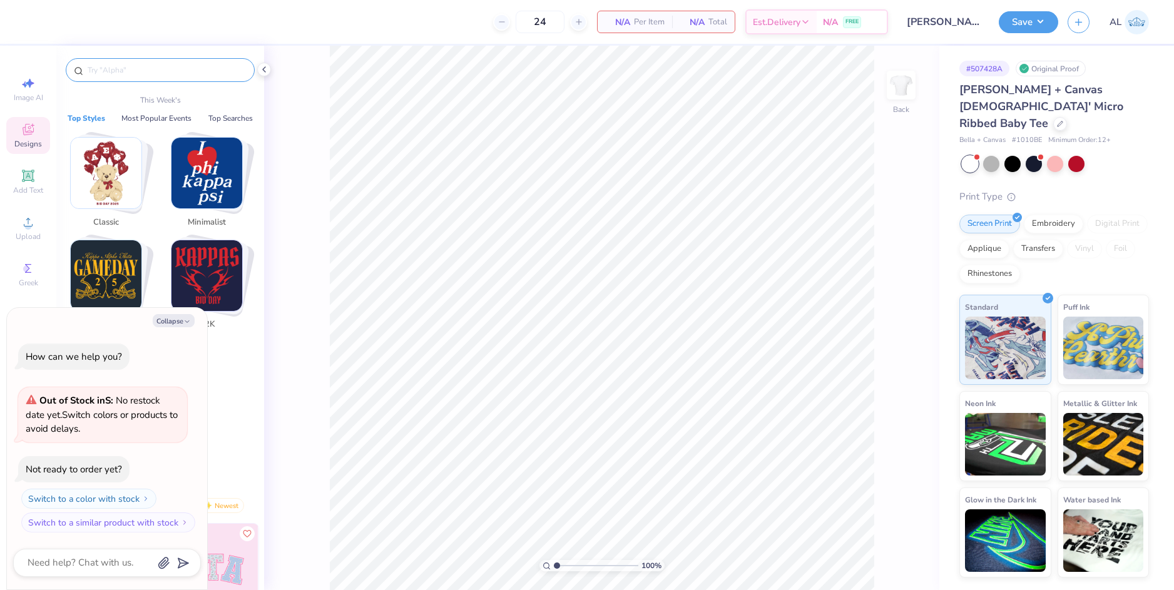
type textarea "x"
click at [202, 75] on input "text" at bounding box center [166, 70] width 160 height 13
paste input "Delta Zeta Colorful Coastal"
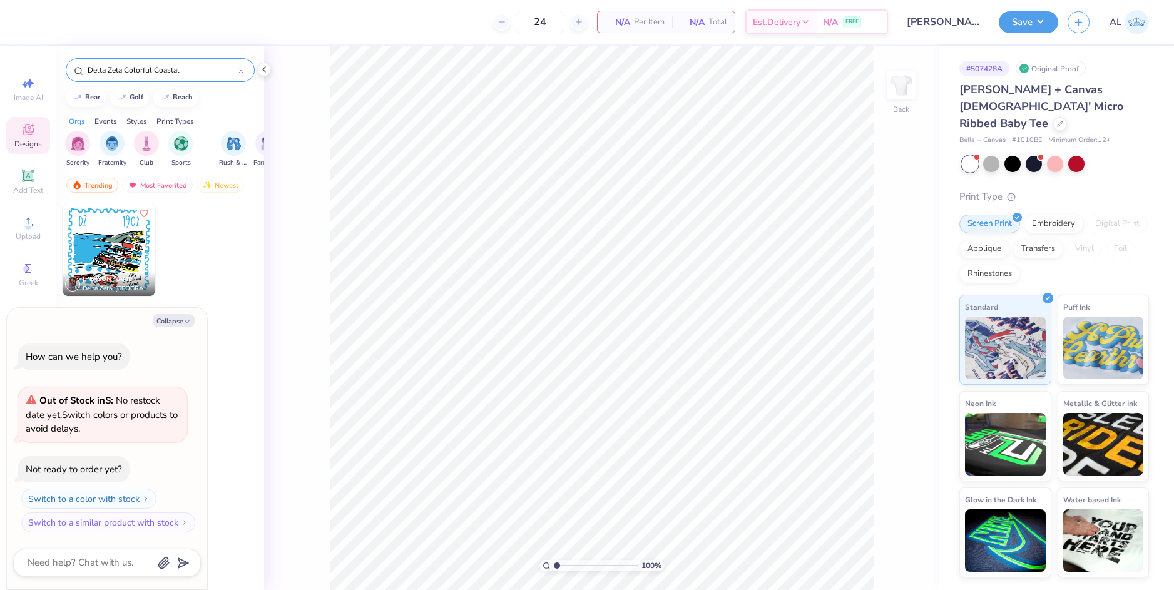
type input "Delta Zeta Colorful Coastal"
click at [127, 252] on img at bounding box center [109, 249] width 93 height 93
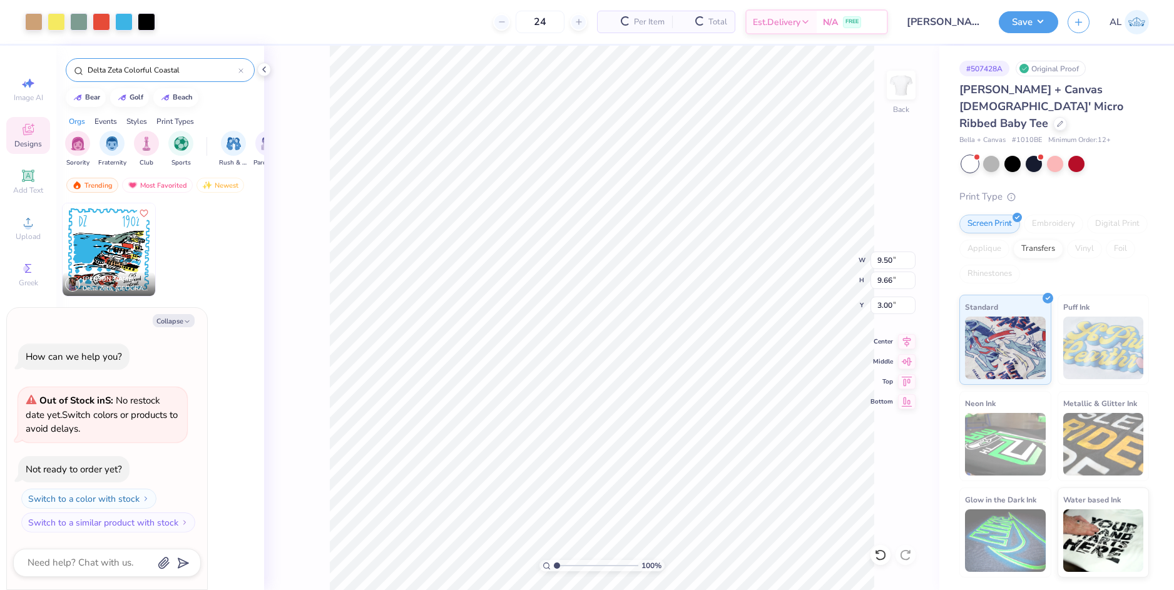
click at [181, 322] on button "Collapse" at bounding box center [174, 320] width 42 height 13
type textarea "x"
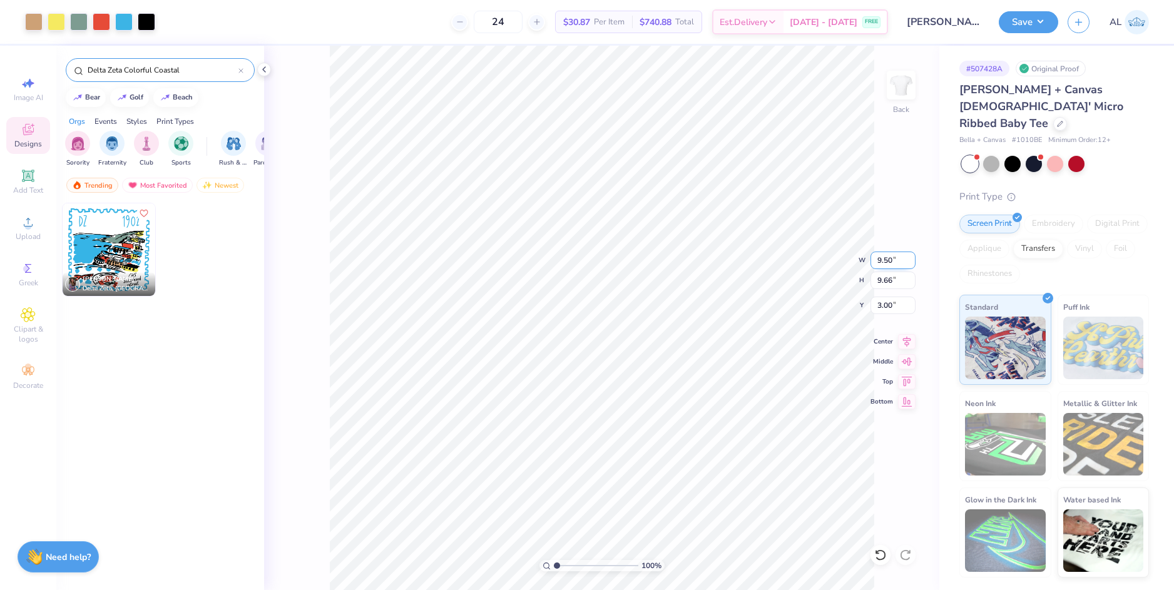
click at [891, 263] on input "9.50" at bounding box center [892, 260] width 45 height 18
click at [887, 263] on input "9.50" at bounding box center [892, 260] width 45 height 18
click at [883, 304] on input "3.00" at bounding box center [892, 306] width 45 height 18
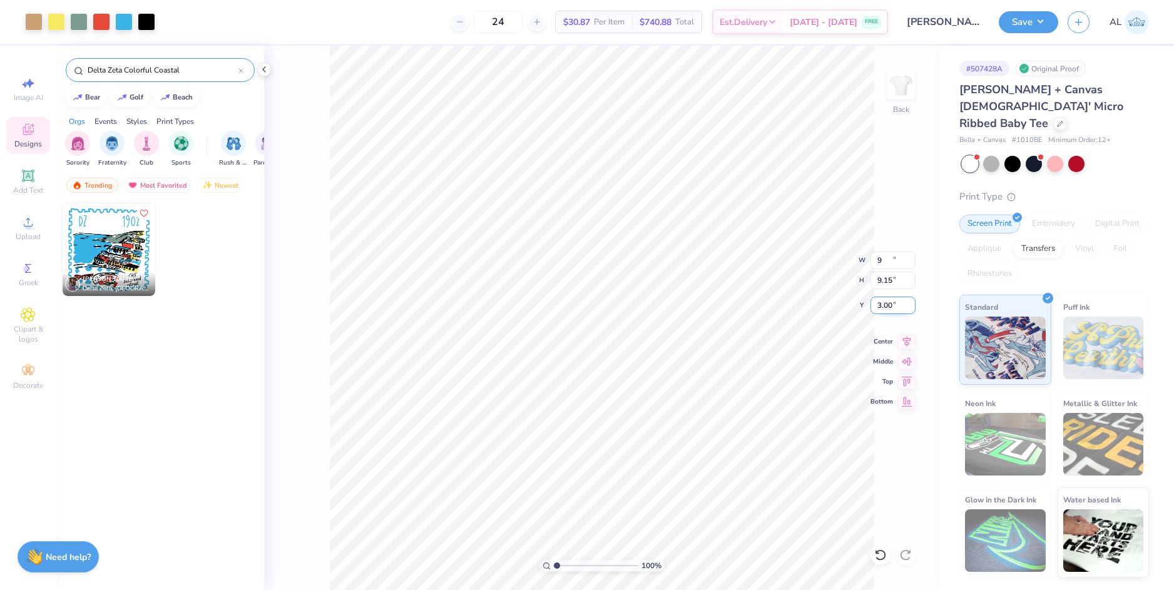
type input "9.00"
type input "9.15"
click at [883, 304] on input "3.25" at bounding box center [892, 306] width 45 height 18
click at [887, 280] on input "9.15" at bounding box center [892, 280] width 45 height 18
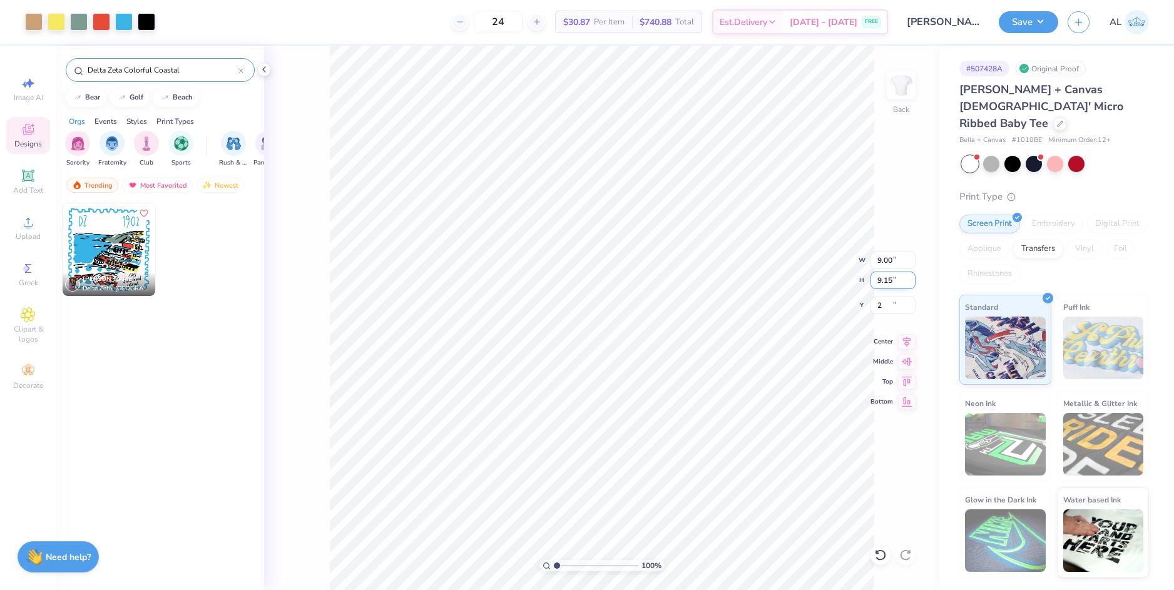
type input "2.00"
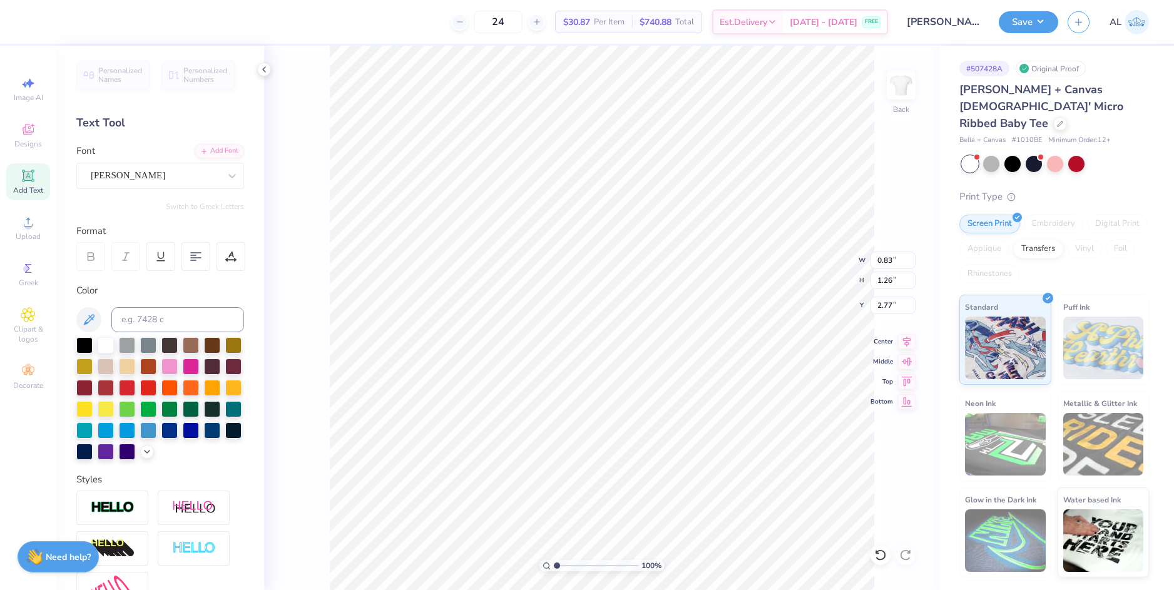
type input "9.00"
type input "9.15"
type input "2.00"
paste textarea "society of women engineers"
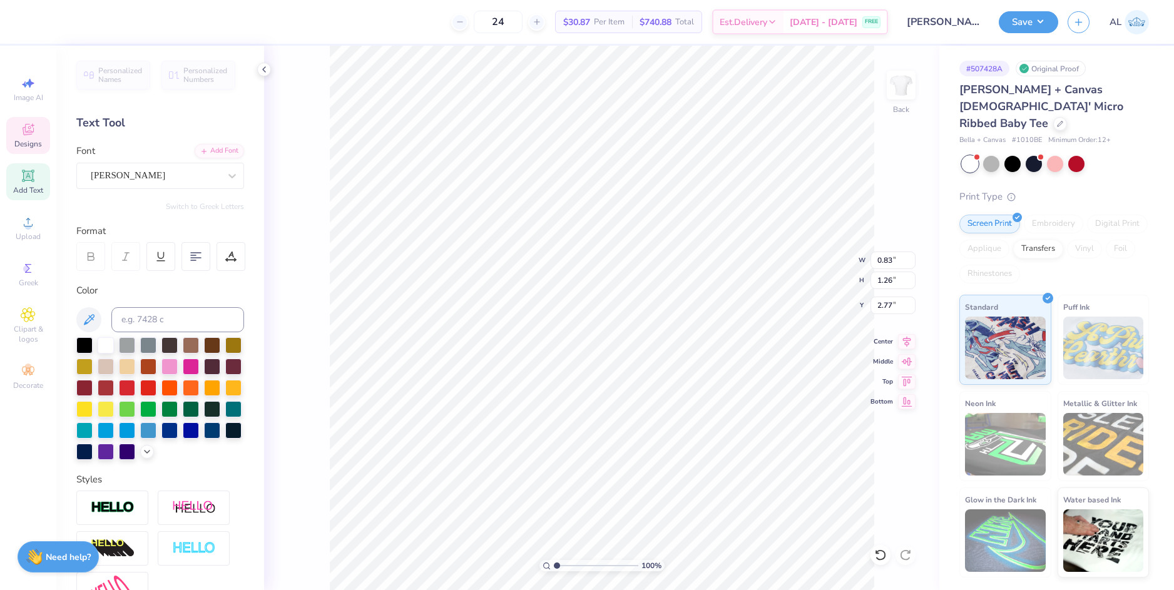
scroll to position [11, 8]
type textarea "Society of Women Engineers"
type input "1.82"
type input "1.38"
type input "2.77"
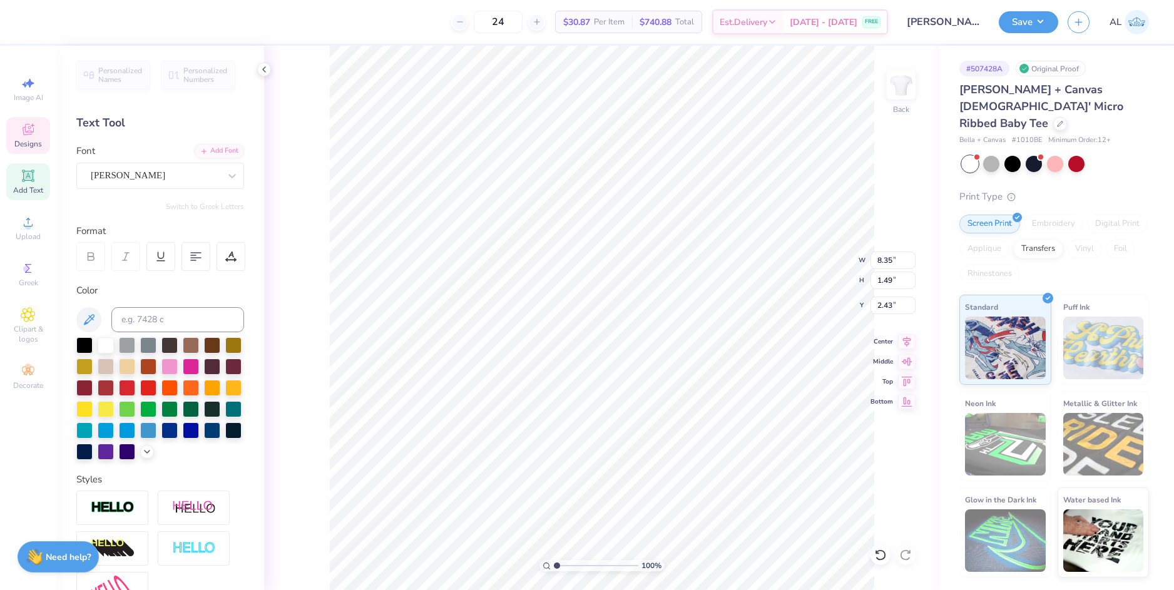
type input "8.35"
type input "1.49"
type input "2.72"
type input "7.58"
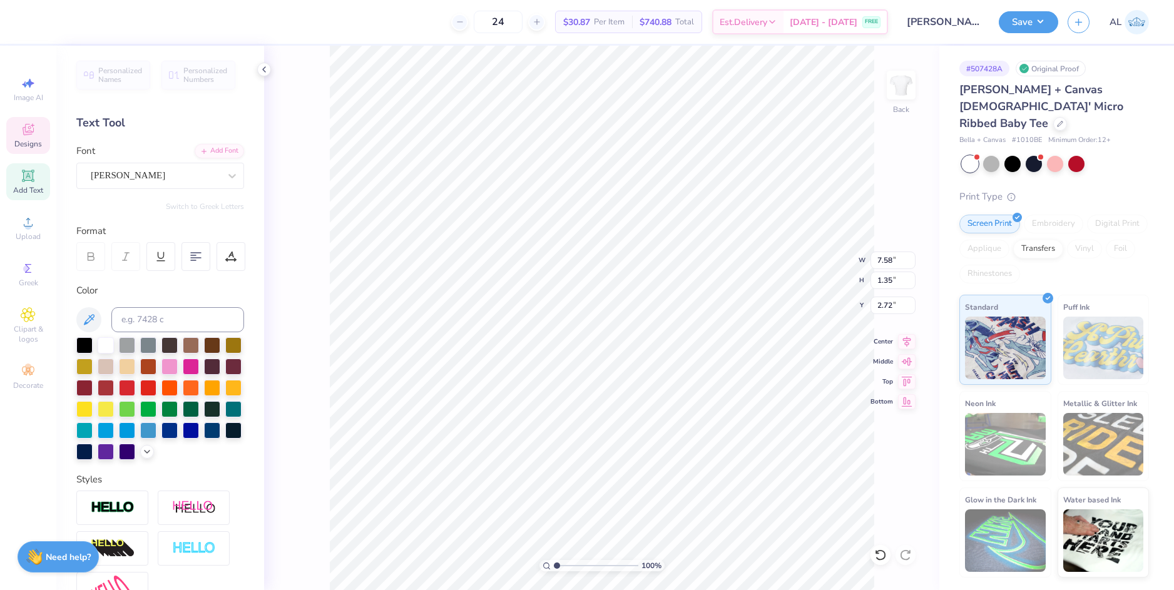
type input "1.35"
click at [907, 342] on icon at bounding box center [907, 339] width 8 height 11
type textarea "at the"
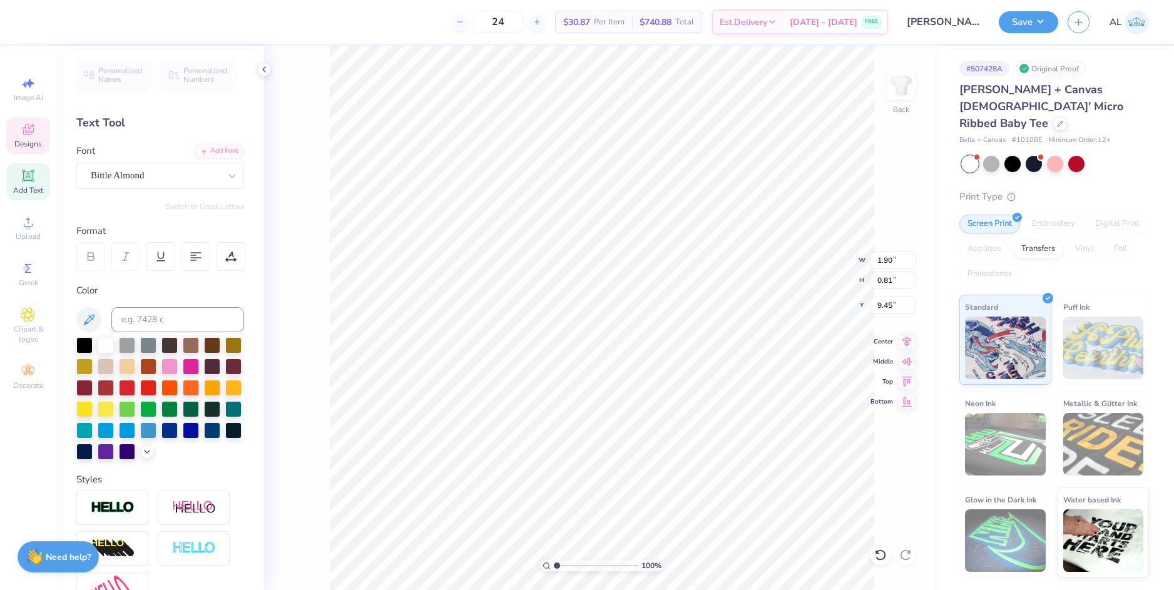
type input "1.90"
type input "0.81"
type input "9.45"
type textarea "Ohio State"
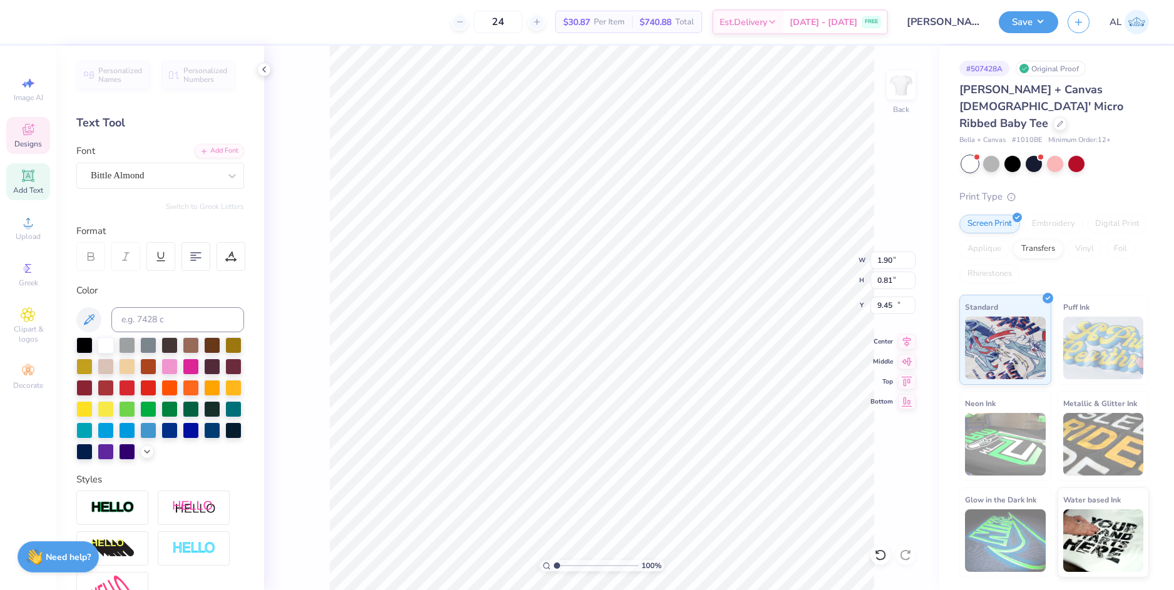
type input "1.25"
type input "0.60"
type input "10.06"
type textarea "University"
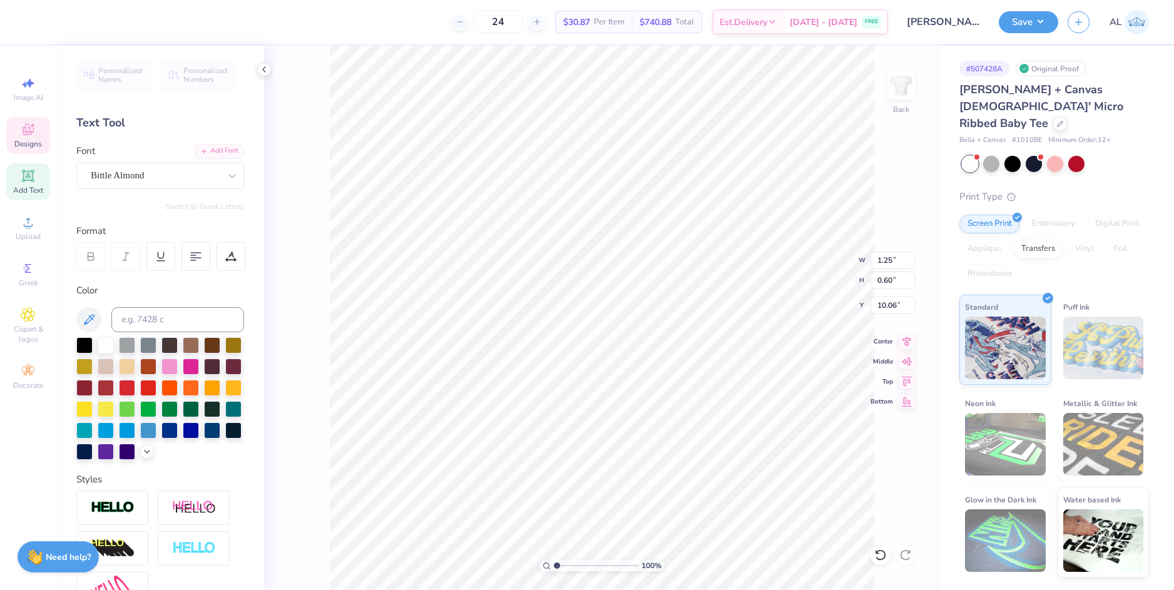
scroll to position [11, 3]
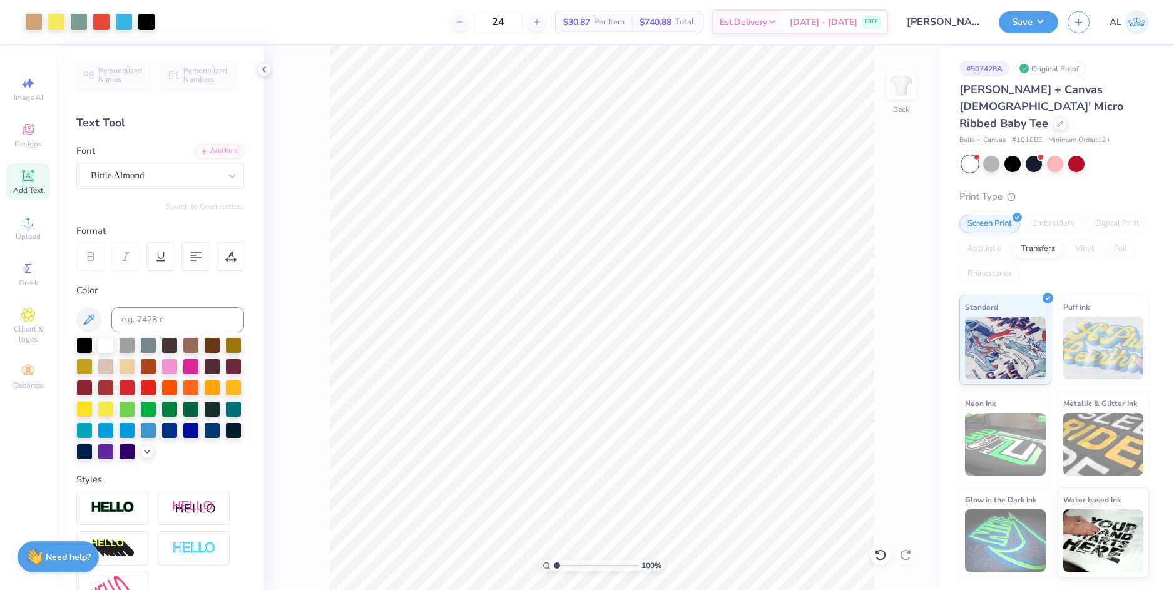
type input "2.9"
click at [572, 563] on input "range" at bounding box center [596, 565] width 84 height 11
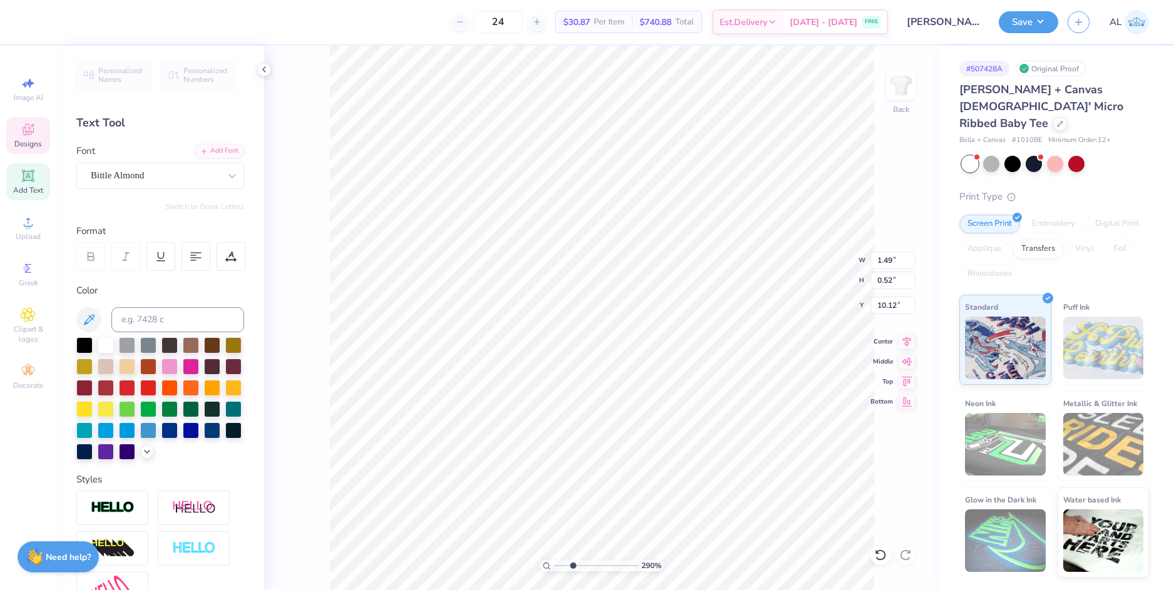
type input "1.49"
type input "0.52"
type input "10.12"
type input "0.83"
type input "0.48"
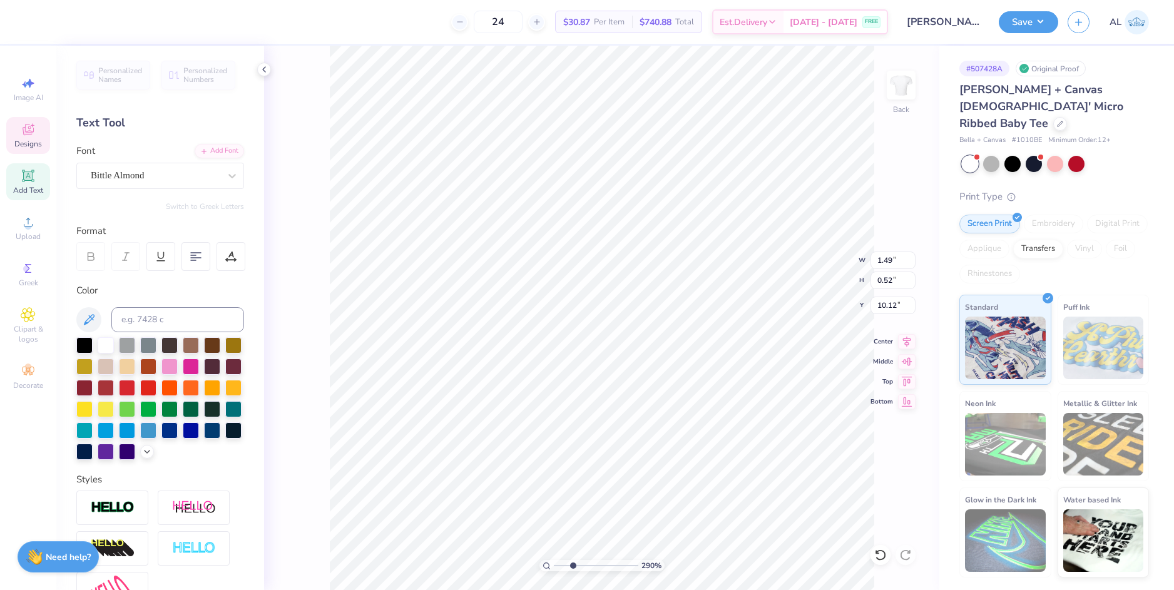
type input "9.16"
type input "0.66"
type input "0.38"
type input "9.26"
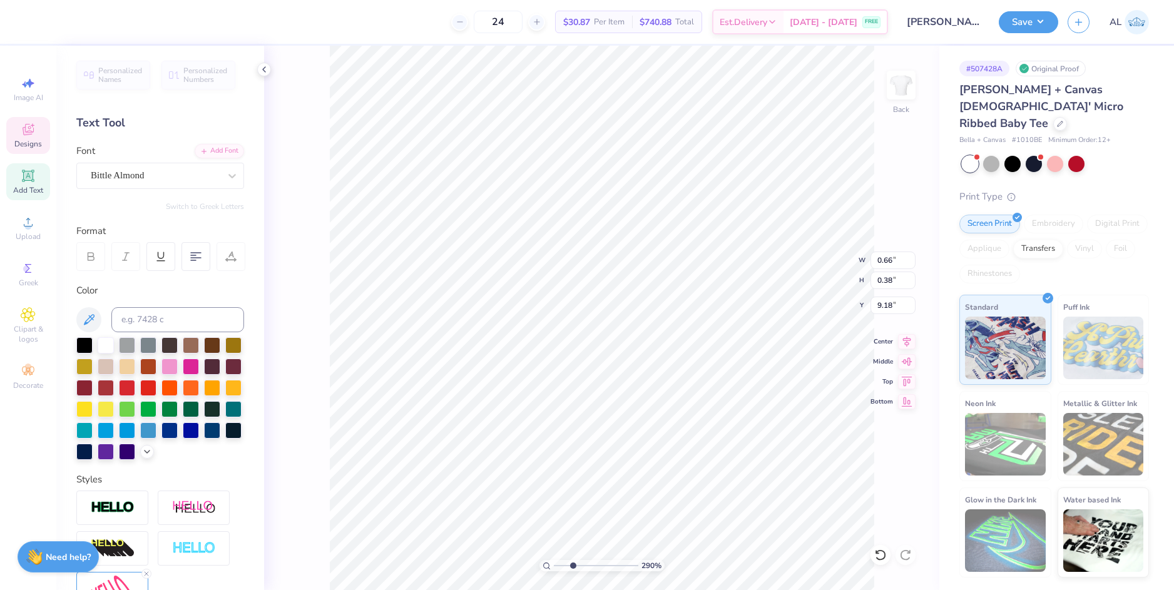
type input "9.18"
type input "0.61"
type input "0.50"
type input "9.13"
type input "0.62"
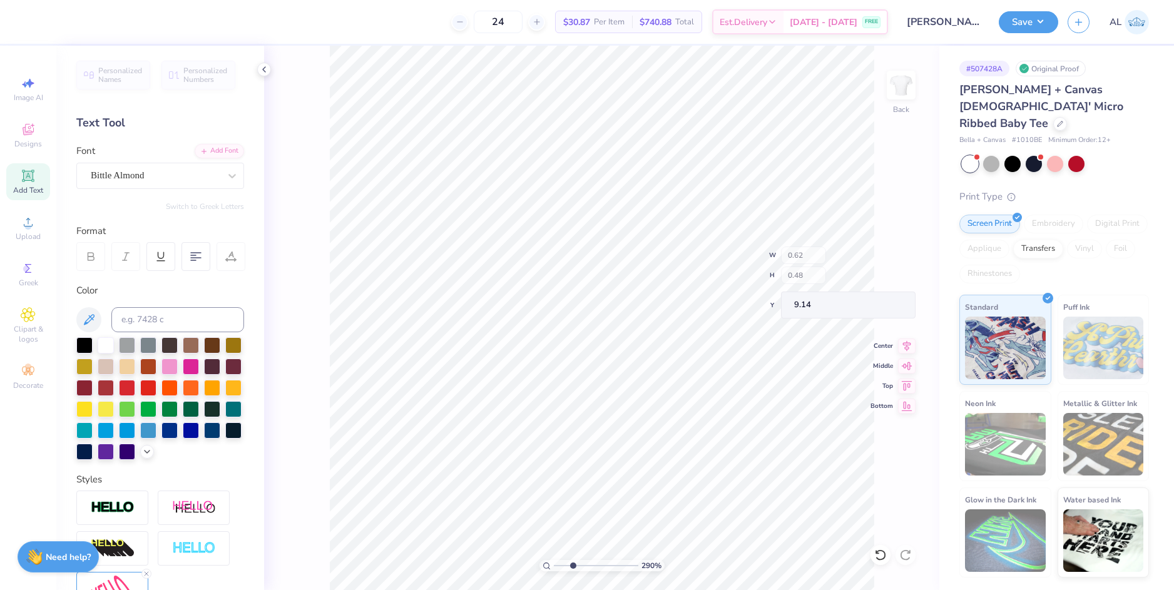
type input "0.48"
type input "9.14"
type input "9.52"
drag, startPoint x: 572, startPoint y: 561, endPoint x: 553, endPoint y: 560, distance: 19.4
click at [554, 560] on input "range" at bounding box center [596, 565] width 84 height 11
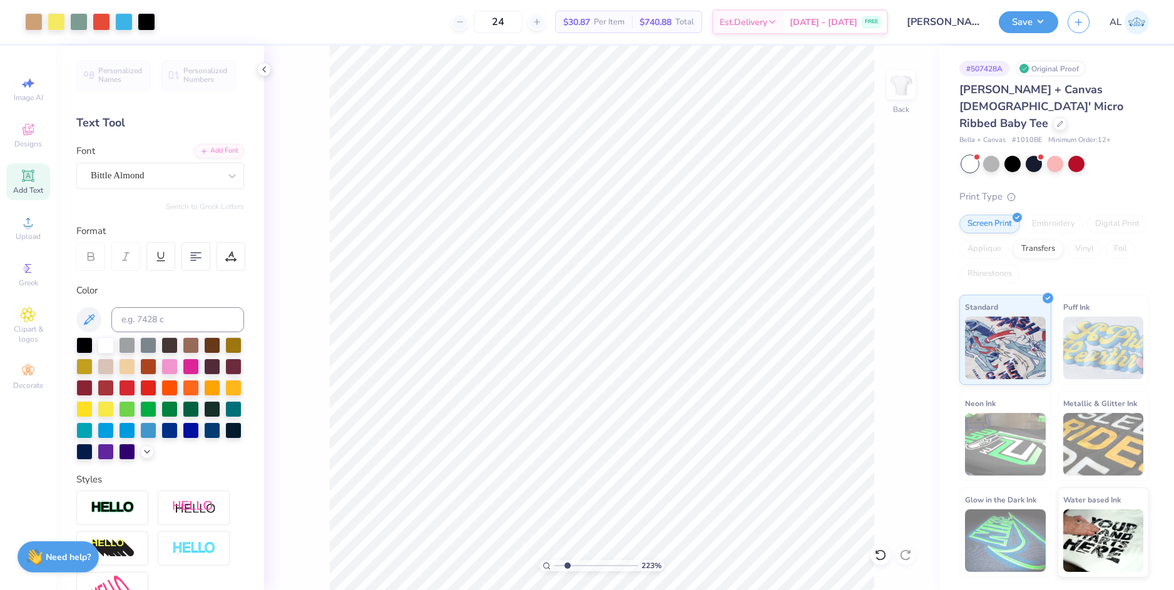
drag, startPoint x: 559, startPoint y: 563, endPoint x: 567, endPoint y: 564, distance: 7.6
type input "2.23"
click at [567, 564] on input "range" at bounding box center [596, 565] width 84 height 11
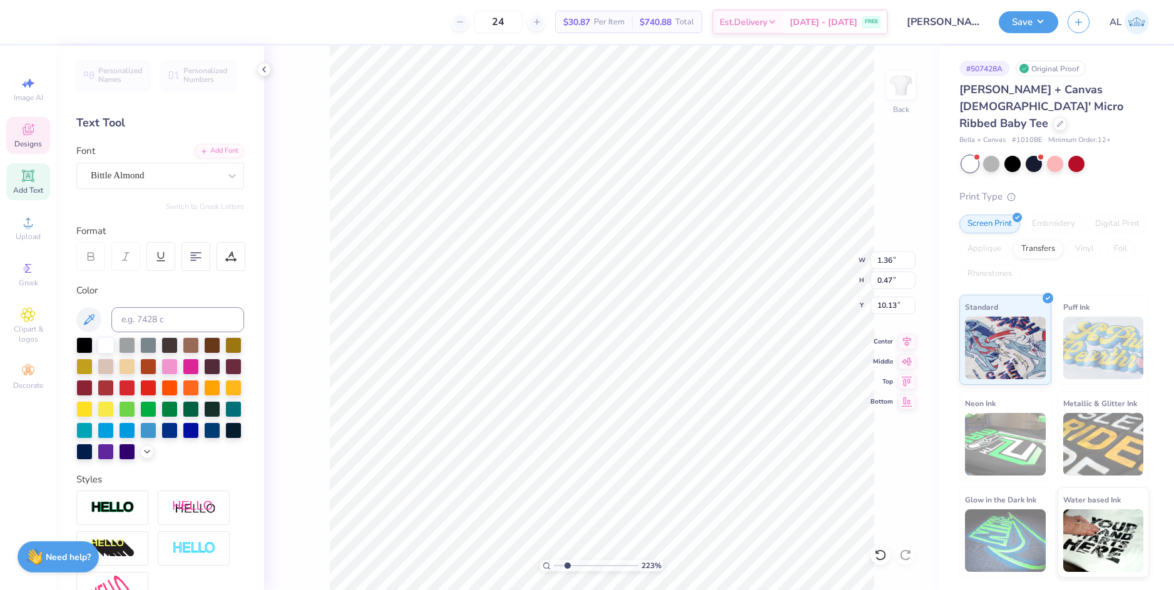
type input "1.36"
type input "0.47"
type input "10.13"
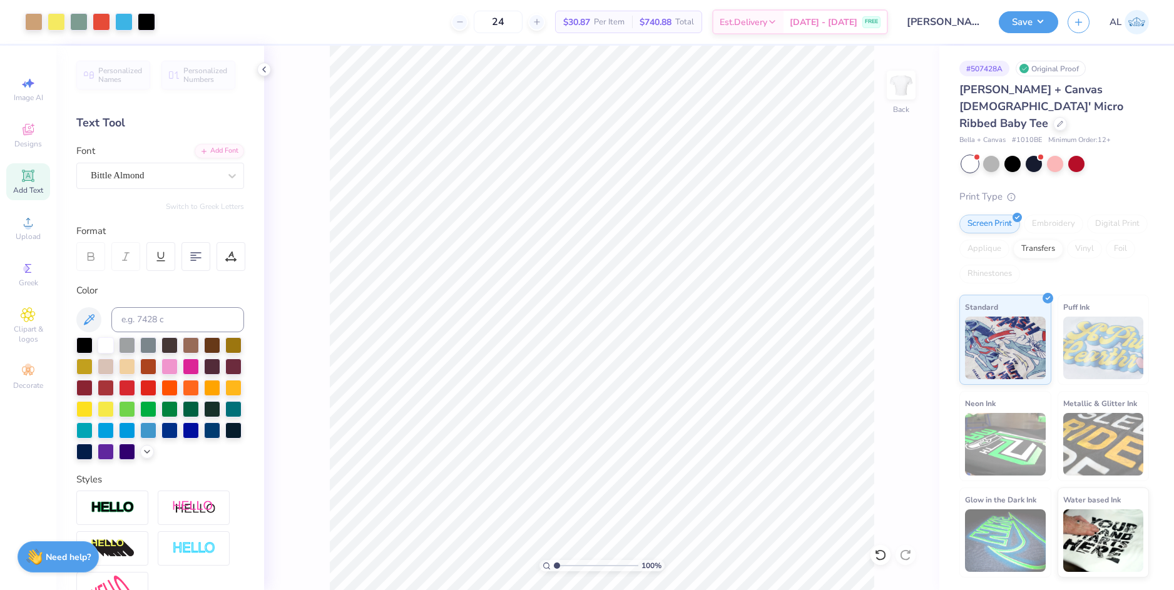
drag, startPoint x: 564, startPoint y: 564, endPoint x: 548, endPoint y: 564, distance: 15.6
type input "1"
click at [554, 564] on input "range" at bounding box center [596, 565] width 84 height 11
click at [712, 450] on li "Group" at bounding box center [718, 452] width 98 height 24
click at [1017, 24] on button "Save" at bounding box center [1027, 20] width 59 height 22
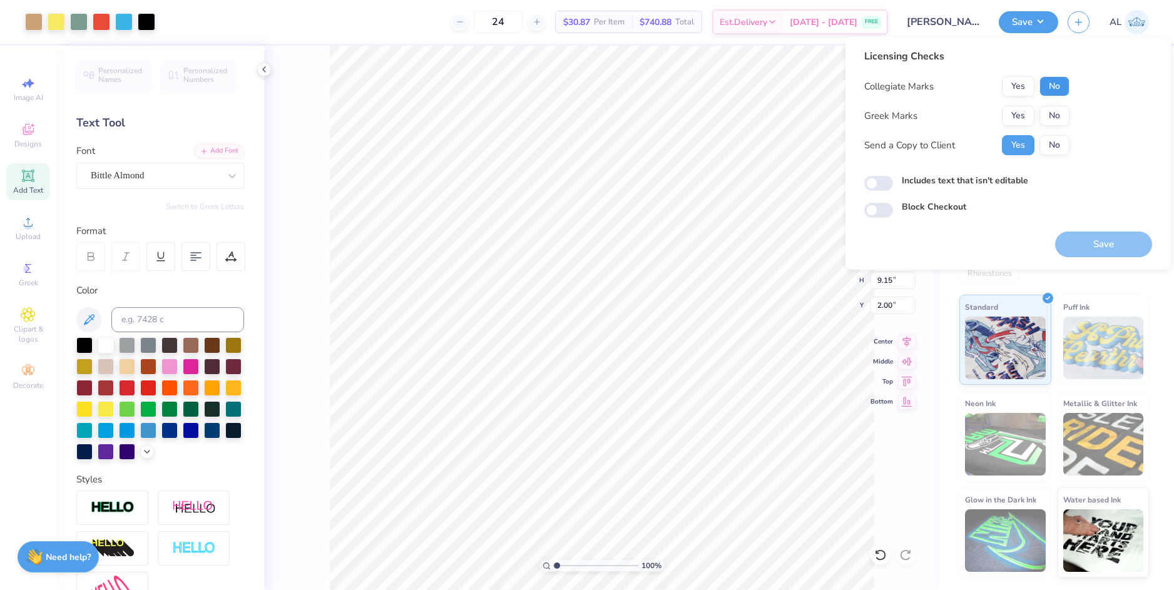
click at [1060, 86] on button "No" at bounding box center [1054, 86] width 30 height 20
click at [1056, 113] on button "No" at bounding box center [1054, 116] width 30 height 20
click at [1088, 243] on button "Save" at bounding box center [1103, 244] width 97 height 26
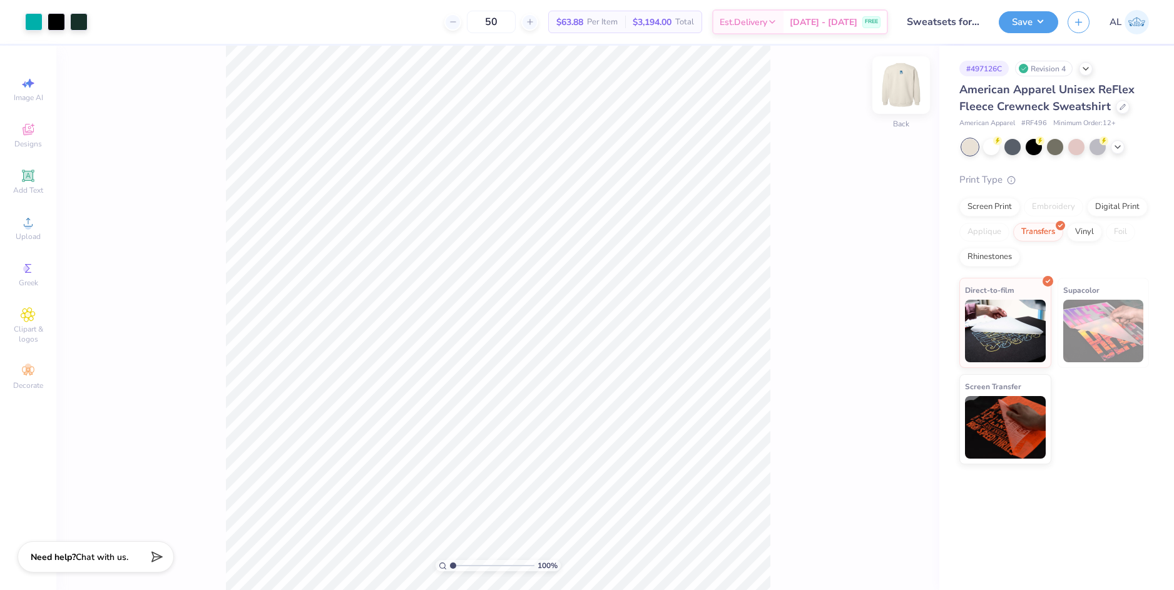
click at [892, 92] on img at bounding box center [901, 85] width 50 height 50
